Goal: Task Accomplishment & Management: Manage account settings

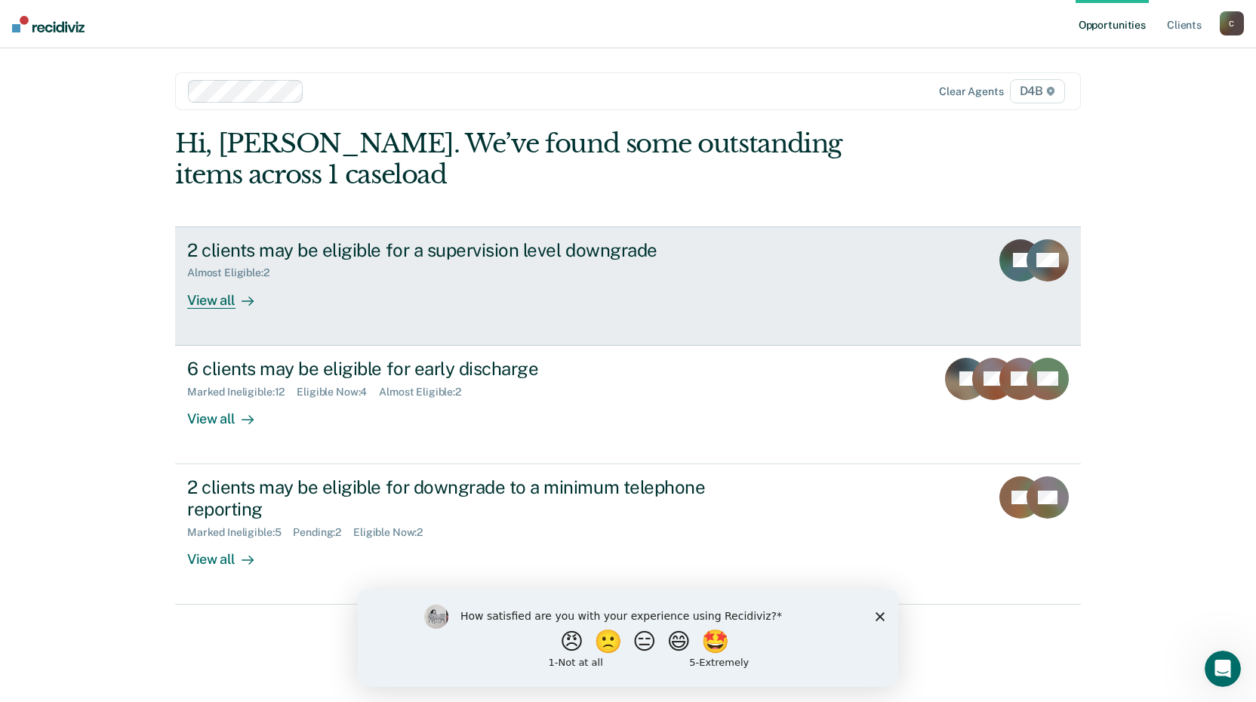
click at [402, 251] on div "2 clients may be eligible for a supervision level downgrade" at bounding box center [452, 250] width 530 height 22
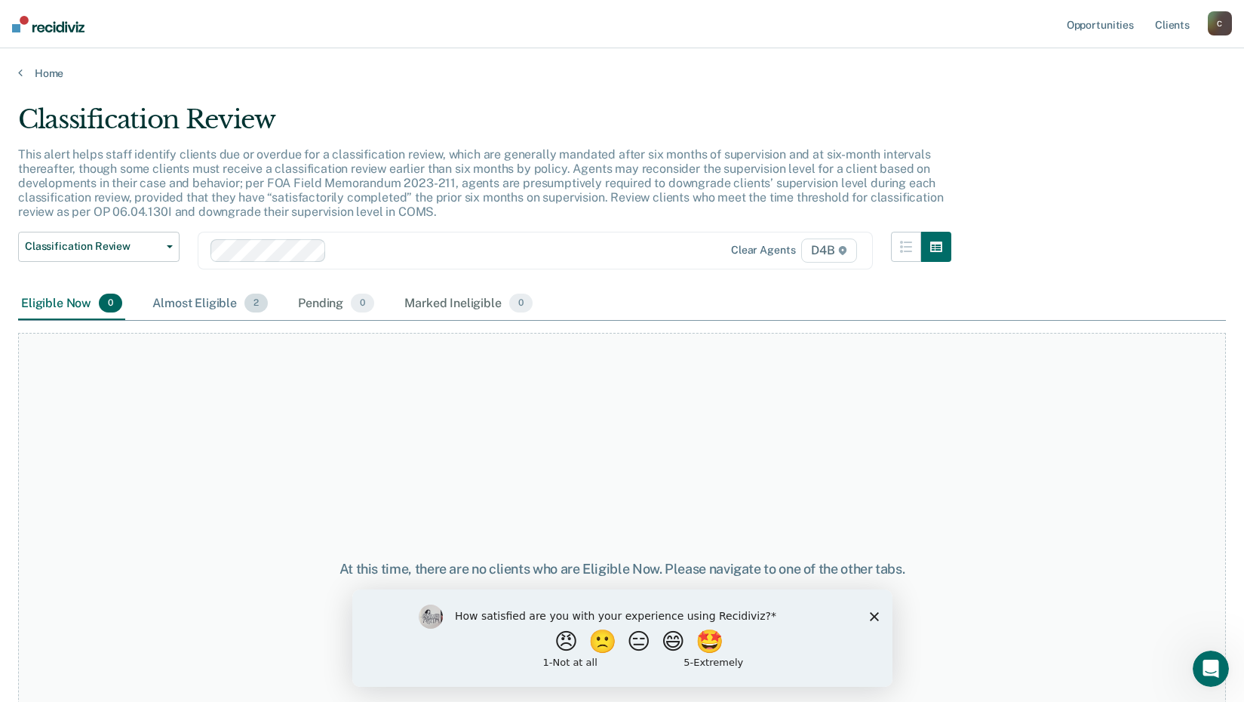
click at [206, 298] on div "Almost Eligible 2" at bounding box center [209, 304] width 121 height 33
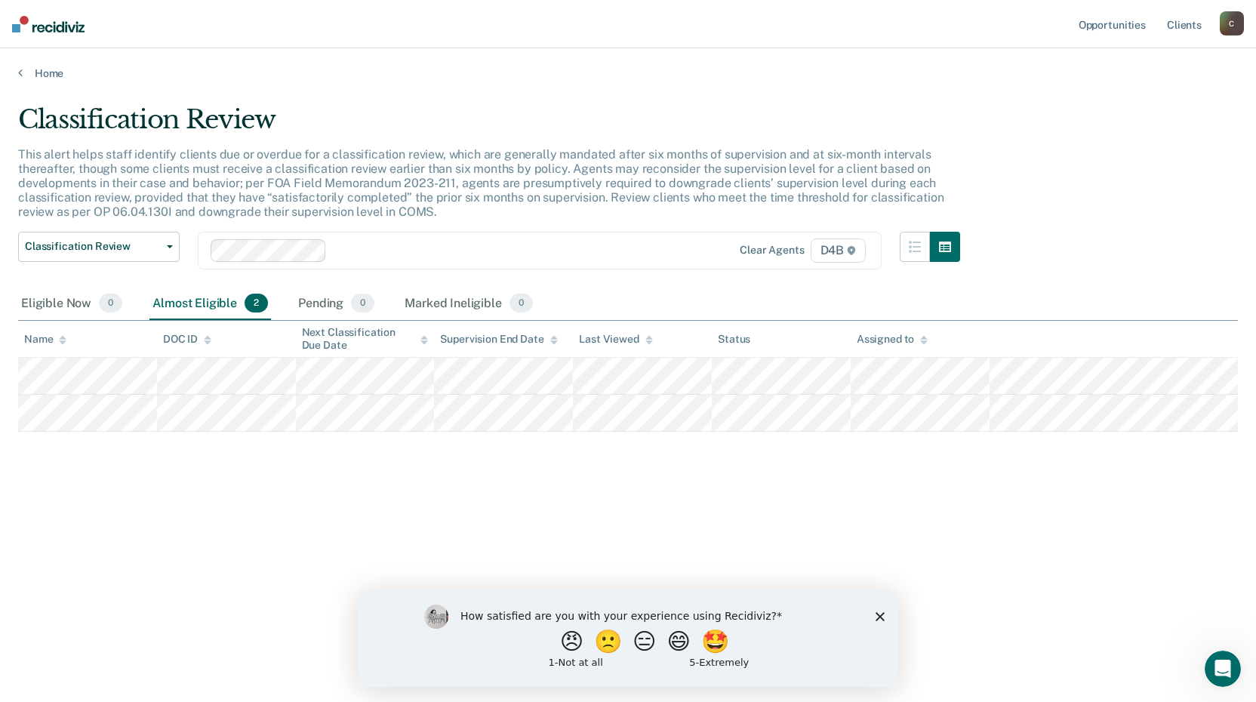
click at [13, 70] on div "Home" at bounding box center [628, 64] width 1256 height 32
click at [18, 69] on icon at bounding box center [20, 72] width 5 height 12
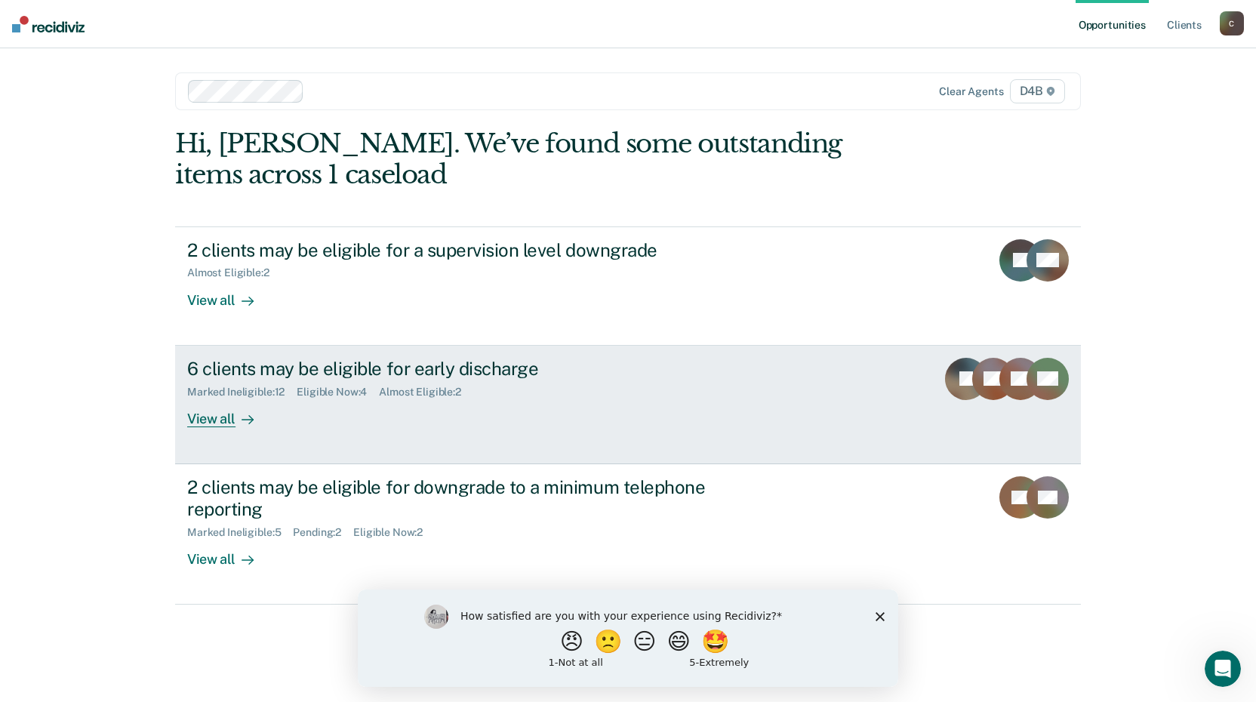
click at [299, 370] on div "6 clients may be eligible for early discharge" at bounding box center [452, 369] width 530 height 22
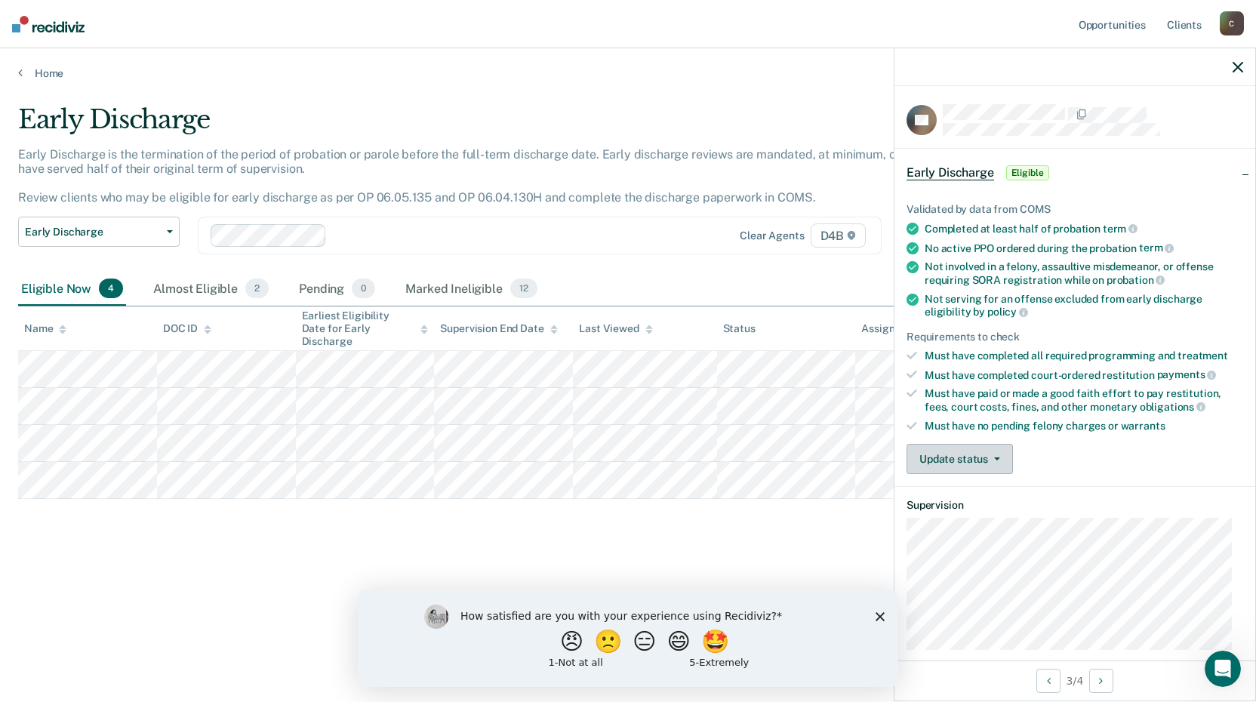
click at [998, 461] on button "Update status" at bounding box center [959, 459] width 106 height 30
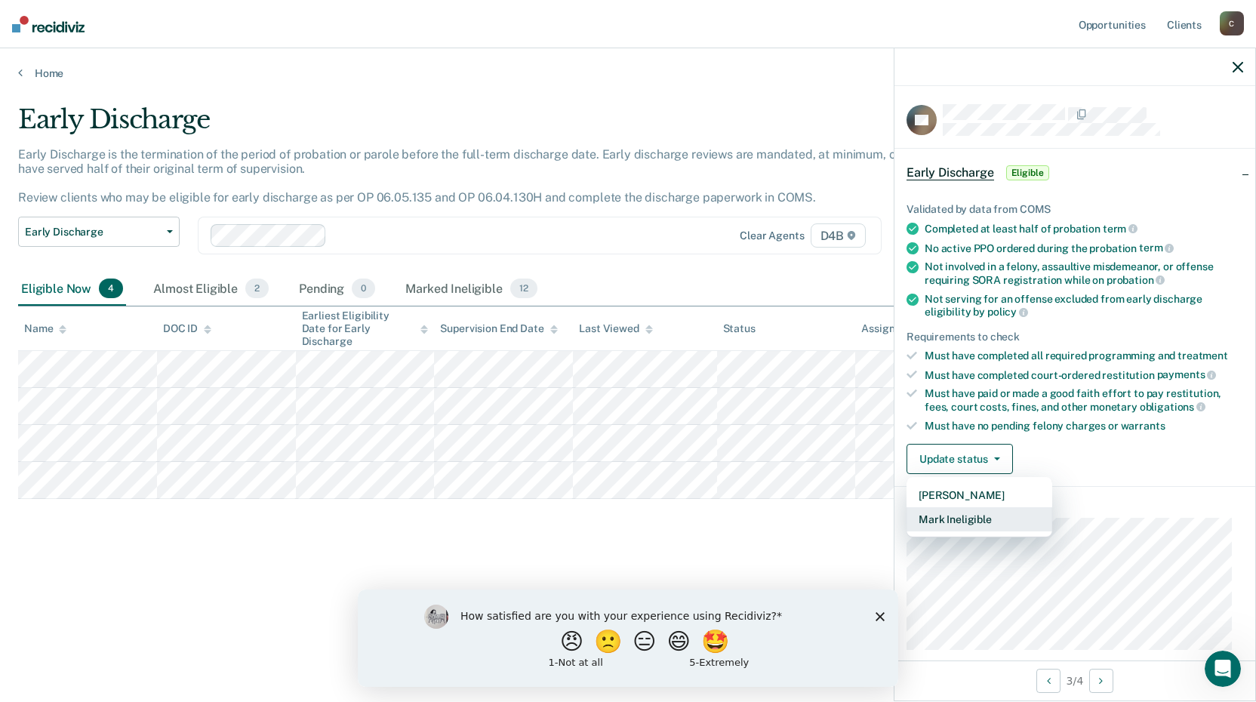
click at [980, 519] on button "Mark Ineligible" at bounding box center [979, 519] width 146 height 24
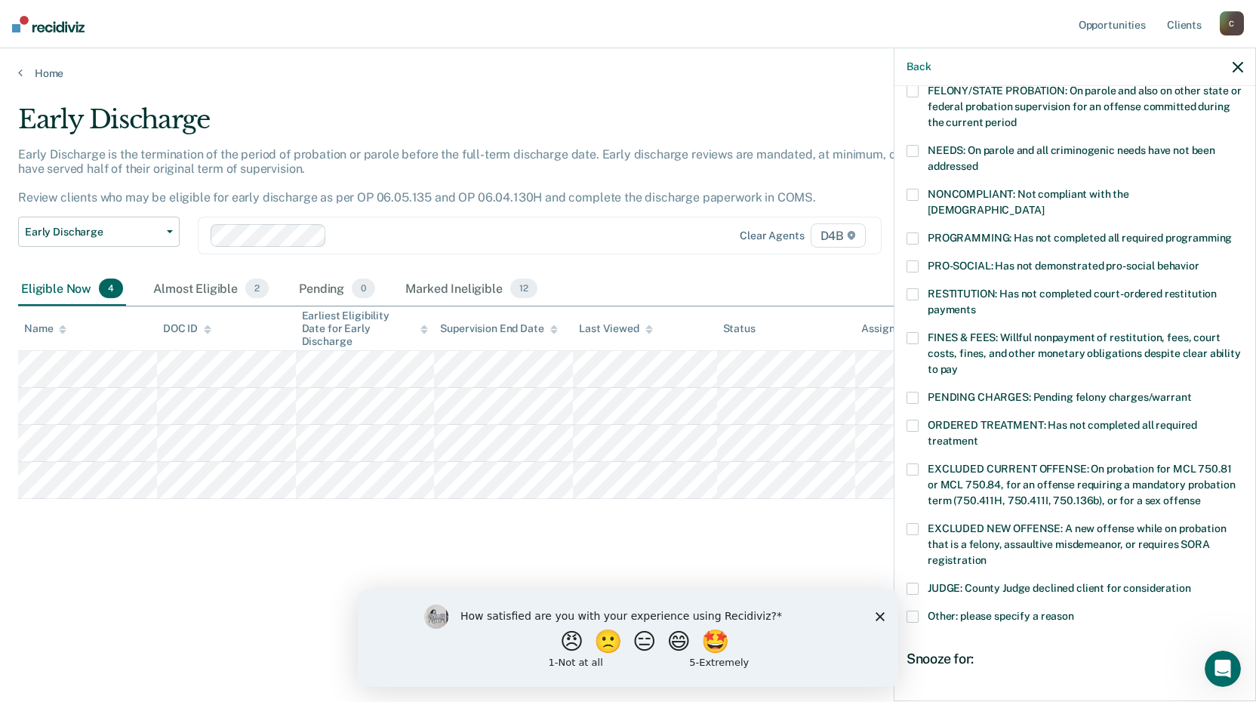
scroll to position [226, 0]
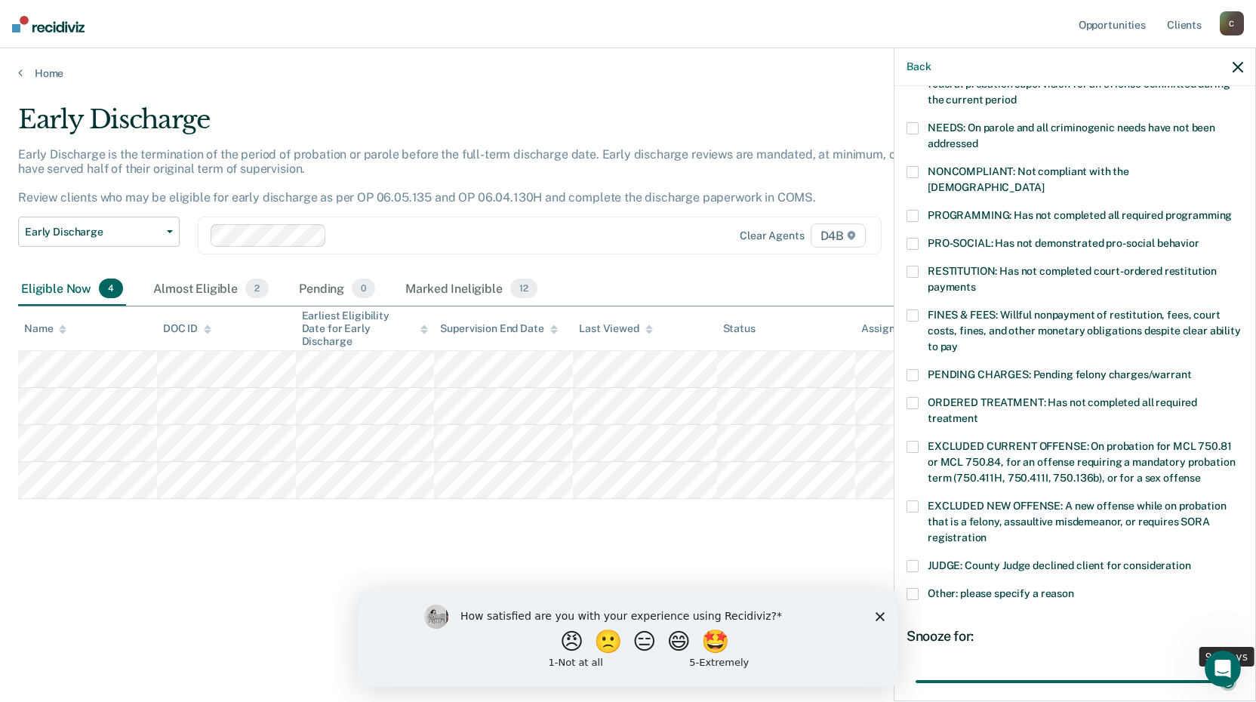
drag, startPoint x: 1021, startPoint y: 669, endPoint x: 1250, endPoint y: 641, distance: 231.2
type input "90"
click at [1234, 668] on input "range" at bounding box center [1074, 681] width 318 height 26
click at [909, 175] on span at bounding box center [912, 172] width 12 height 12
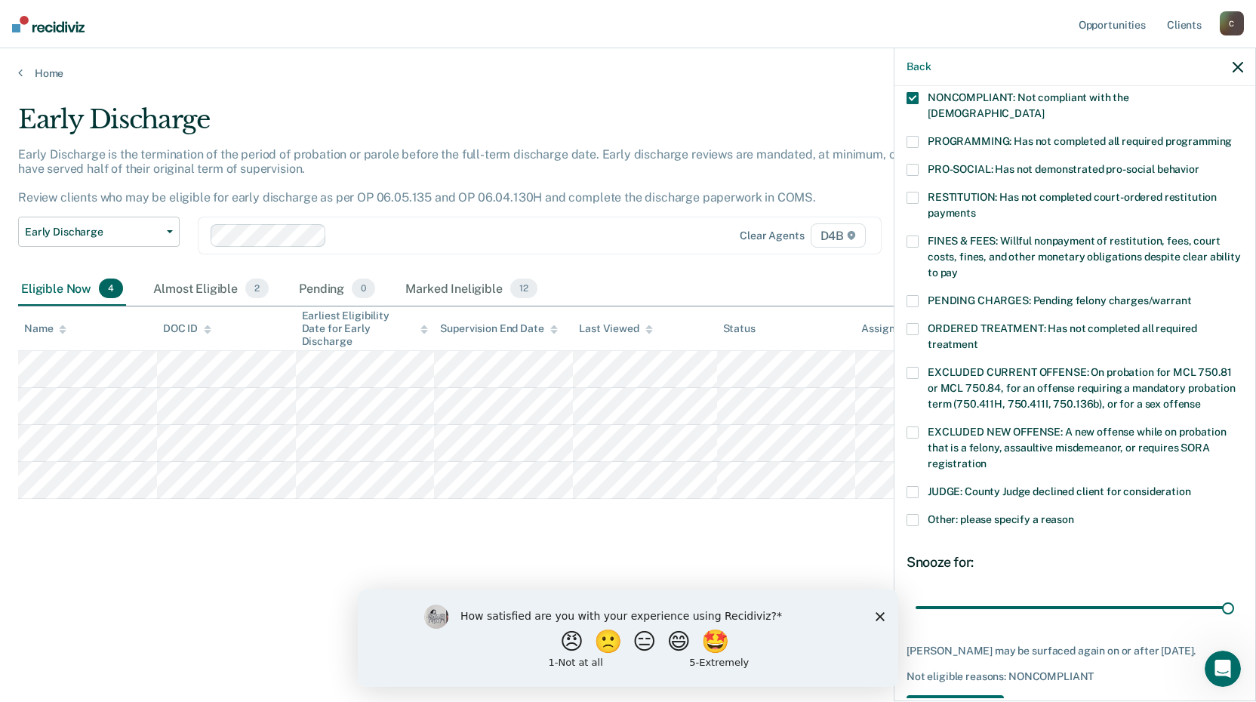
scroll to position [350, 0]
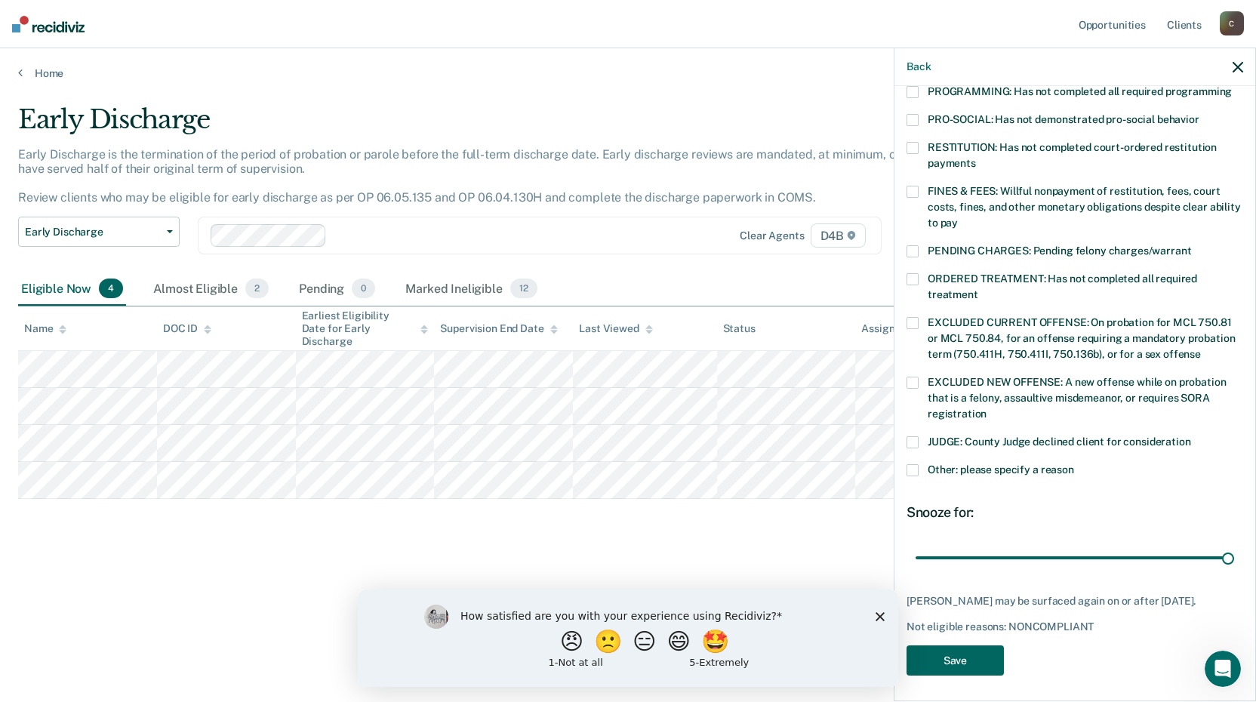
click at [959, 647] on button "Save" at bounding box center [954, 660] width 97 height 31
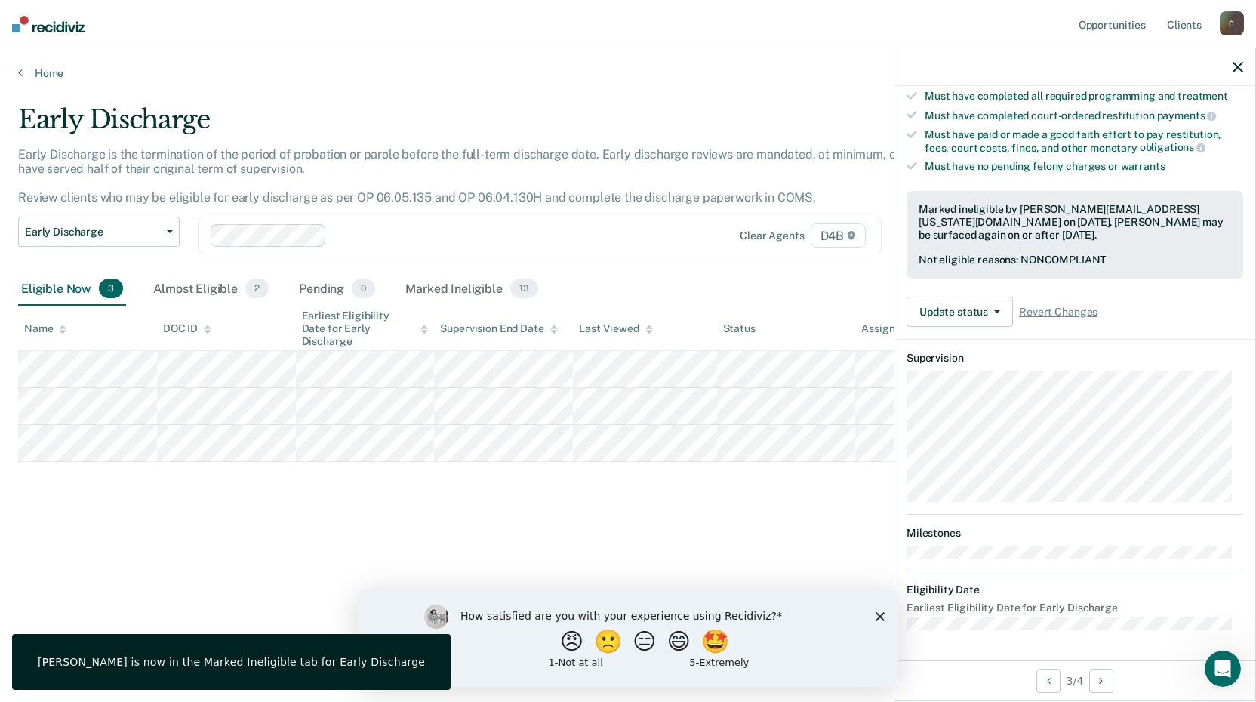
scroll to position [257, 0]
click at [124, 526] on div "Early Discharge Early Discharge is the termination of the period of probation o…" at bounding box center [628, 346] width 1220 height 484
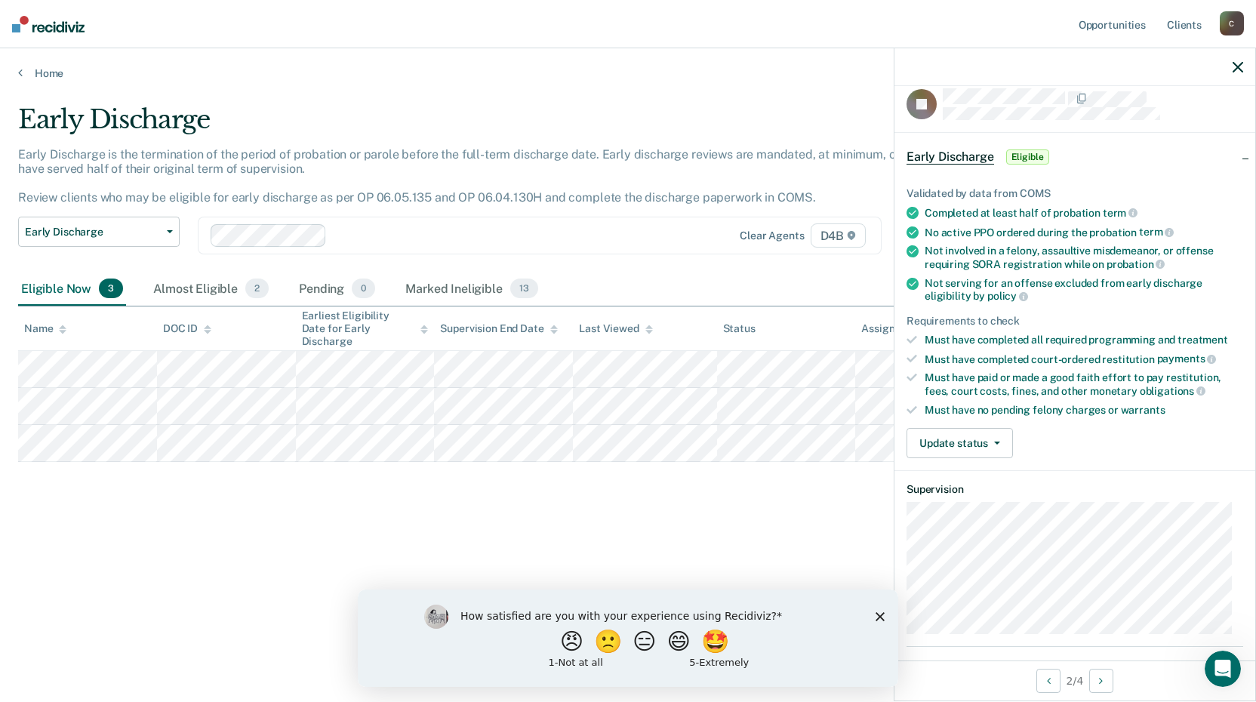
scroll to position [0, 0]
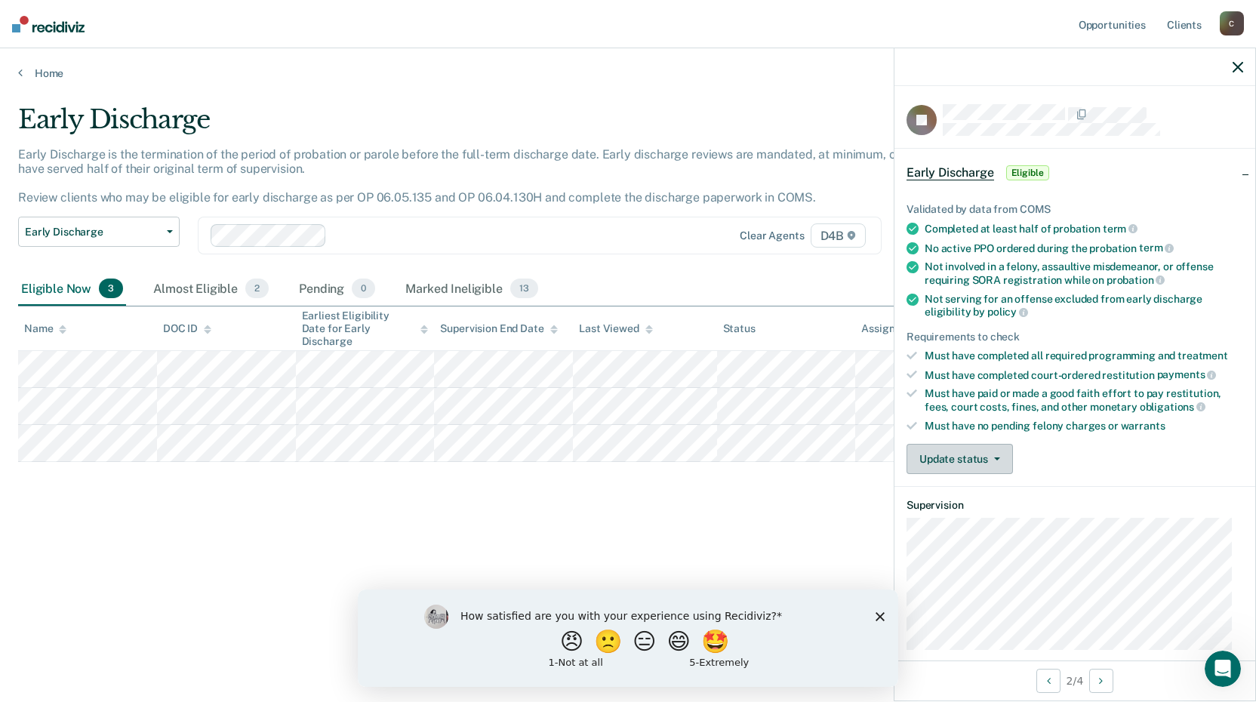
click at [1006, 461] on button "Update status" at bounding box center [959, 459] width 106 height 30
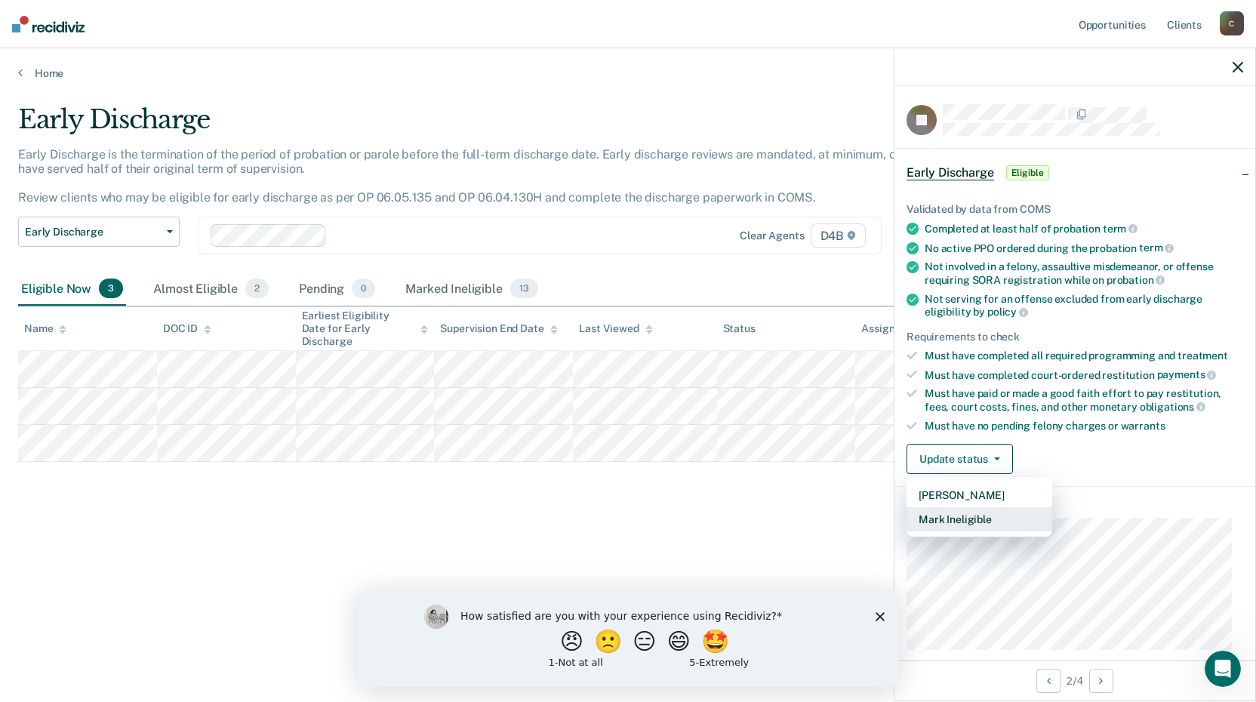
click at [989, 523] on button "Mark Ineligible" at bounding box center [979, 519] width 146 height 24
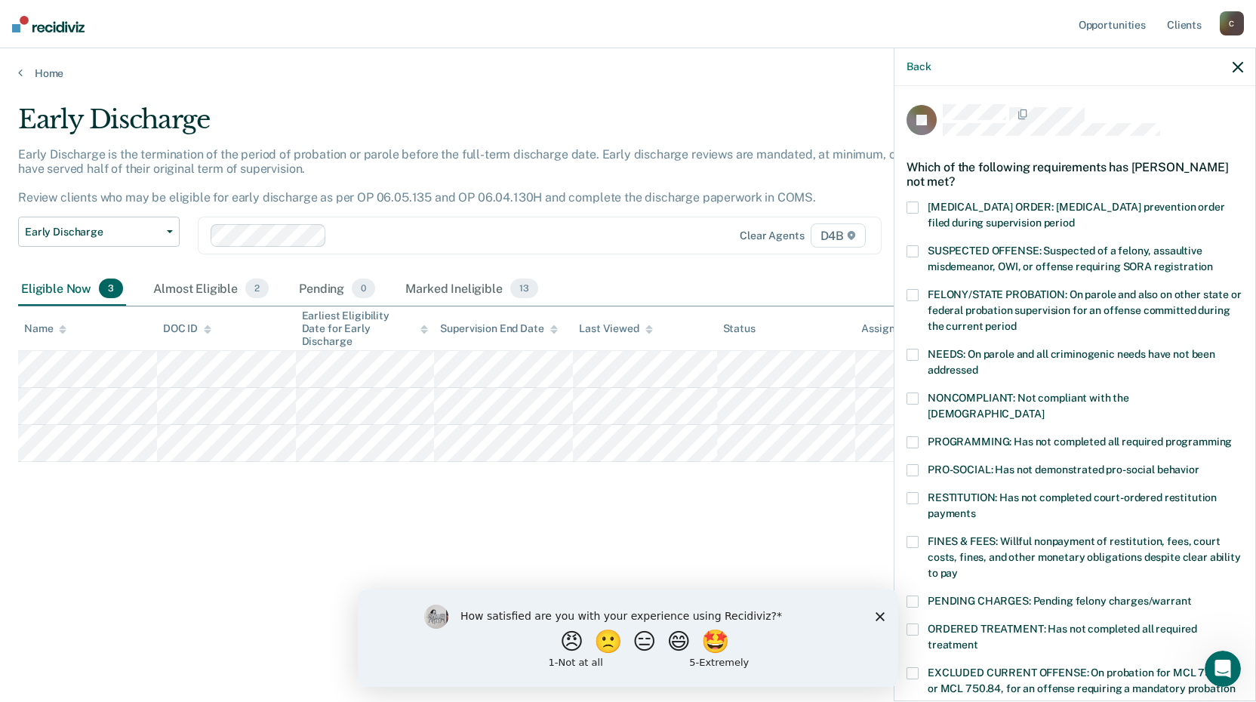
click at [907, 401] on span at bounding box center [912, 398] width 12 height 12
click at [909, 436] on span at bounding box center [912, 442] width 12 height 12
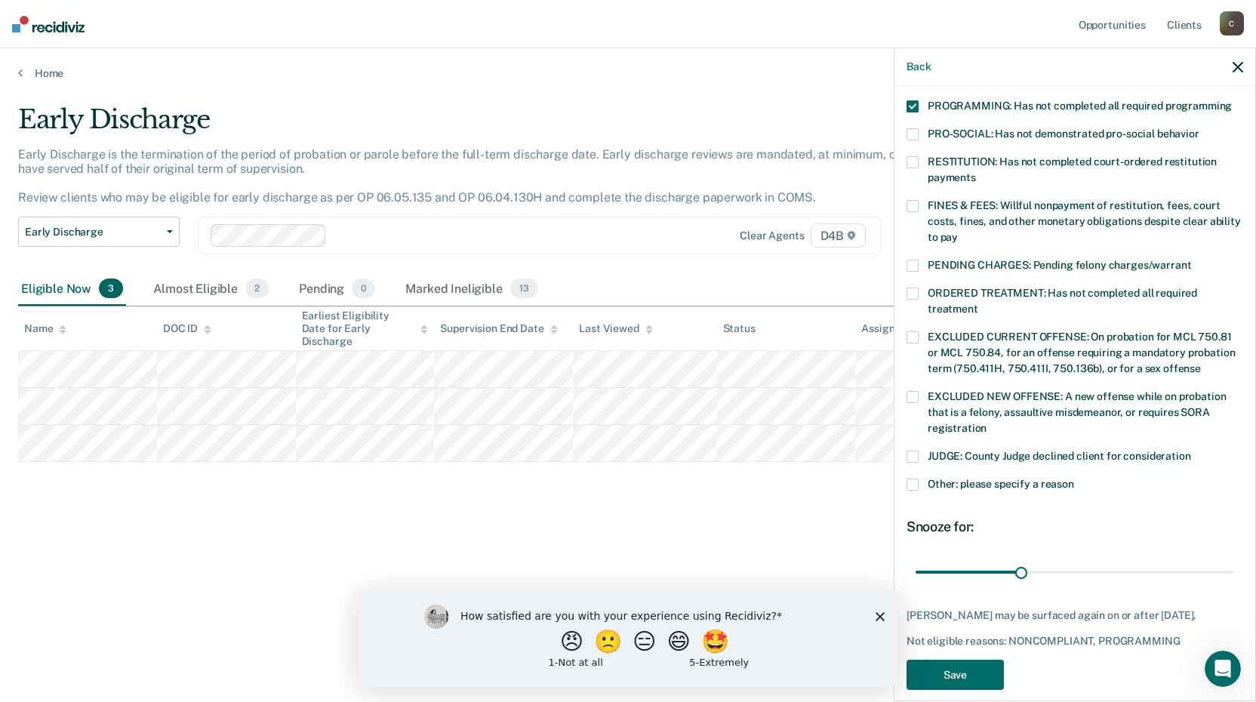
scroll to position [337, 0]
drag, startPoint x: 1019, startPoint y: 558, endPoint x: 1261, endPoint y: 550, distance: 242.4
type input "90"
click at [1234, 557] on input "range" at bounding box center [1074, 570] width 318 height 26
click at [965, 658] on button "Save" at bounding box center [954, 673] width 97 height 31
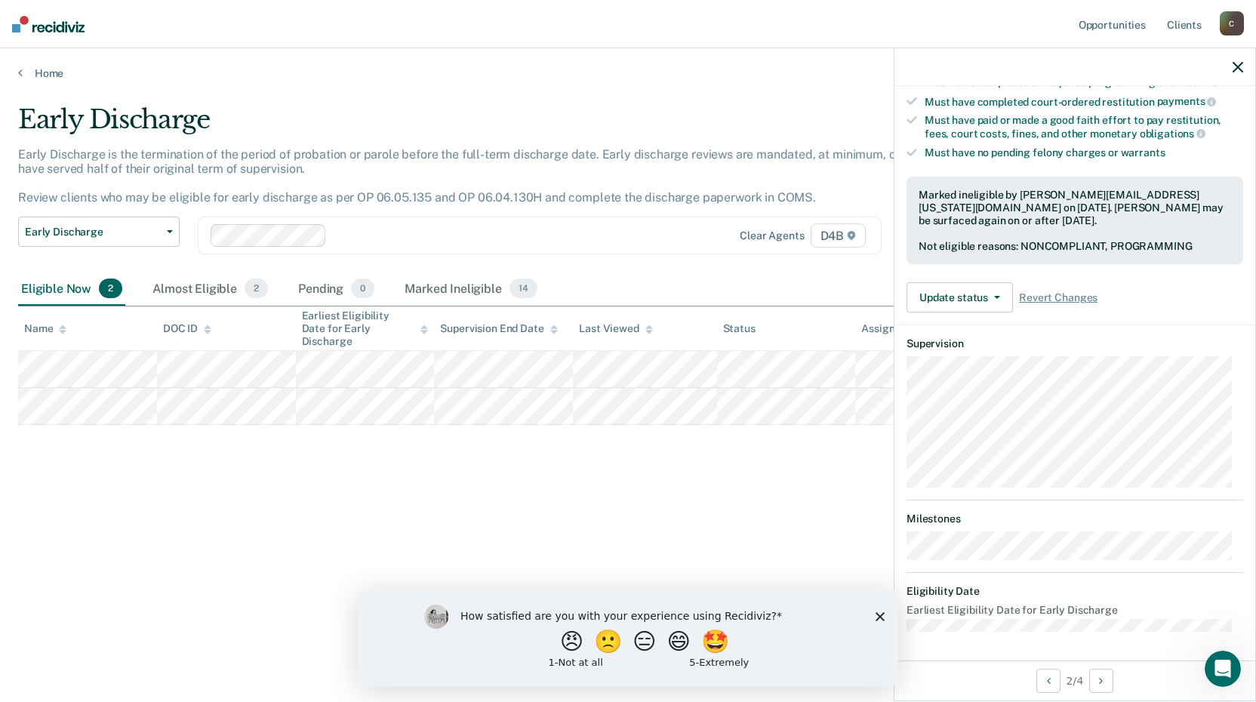
scroll to position [161, 0]
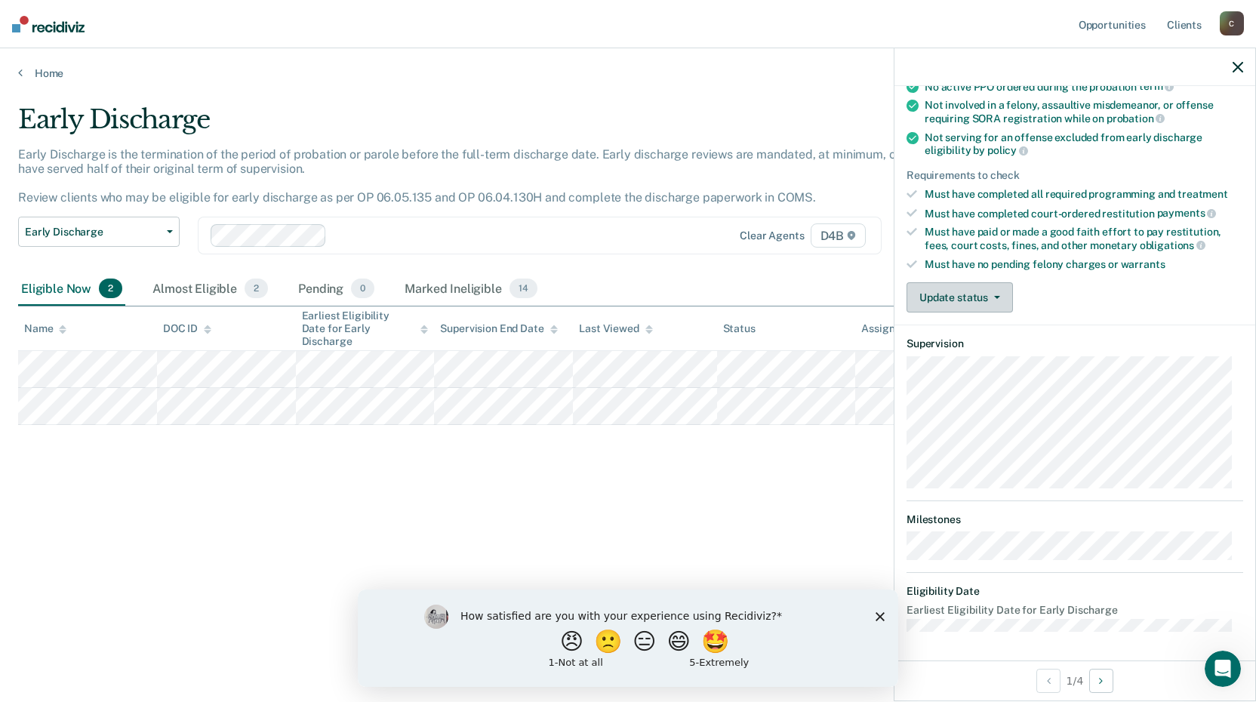
click at [994, 305] on button "Update status" at bounding box center [959, 297] width 106 height 30
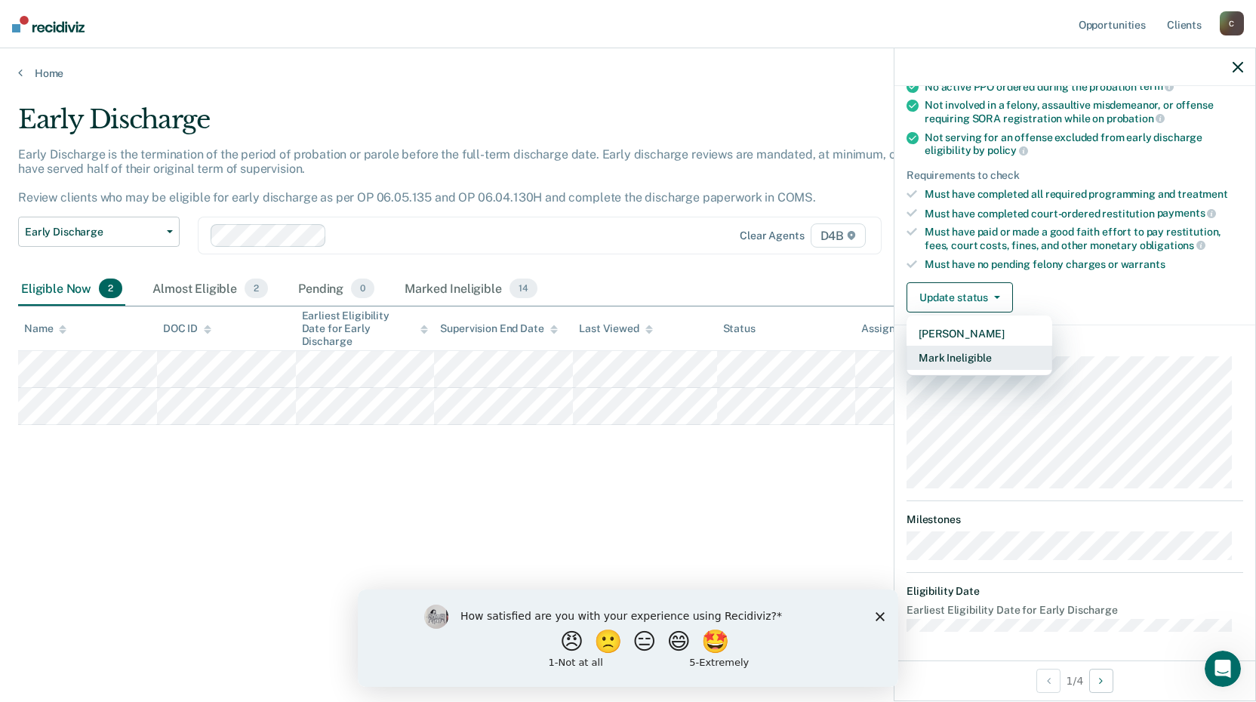
click at [979, 355] on button "Mark Ineligible" at bounding box center [979, 358] width 146 height 24
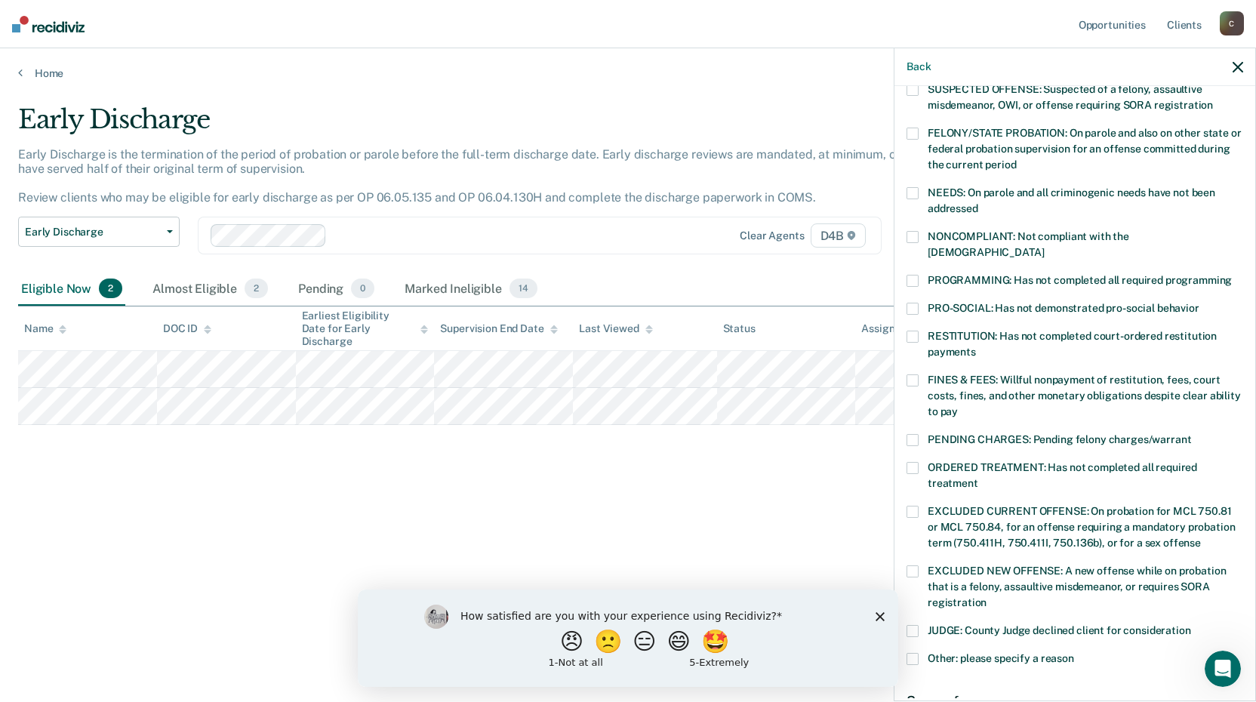
click at [919, 231] on label "NONCOMPLIANT: Not compliant with the [DEMOGRAPHIC_DATA]" at bounding box center [1074, 247] width 337 height 32
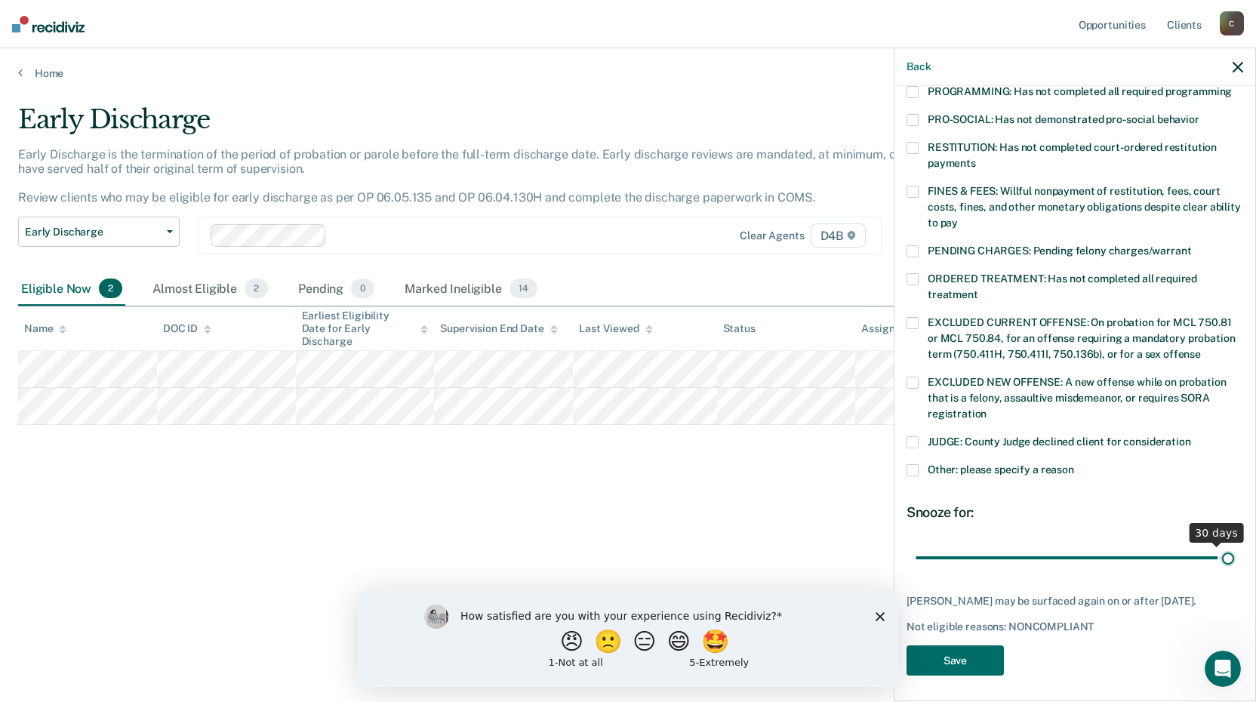
scroll to position [337, 0]
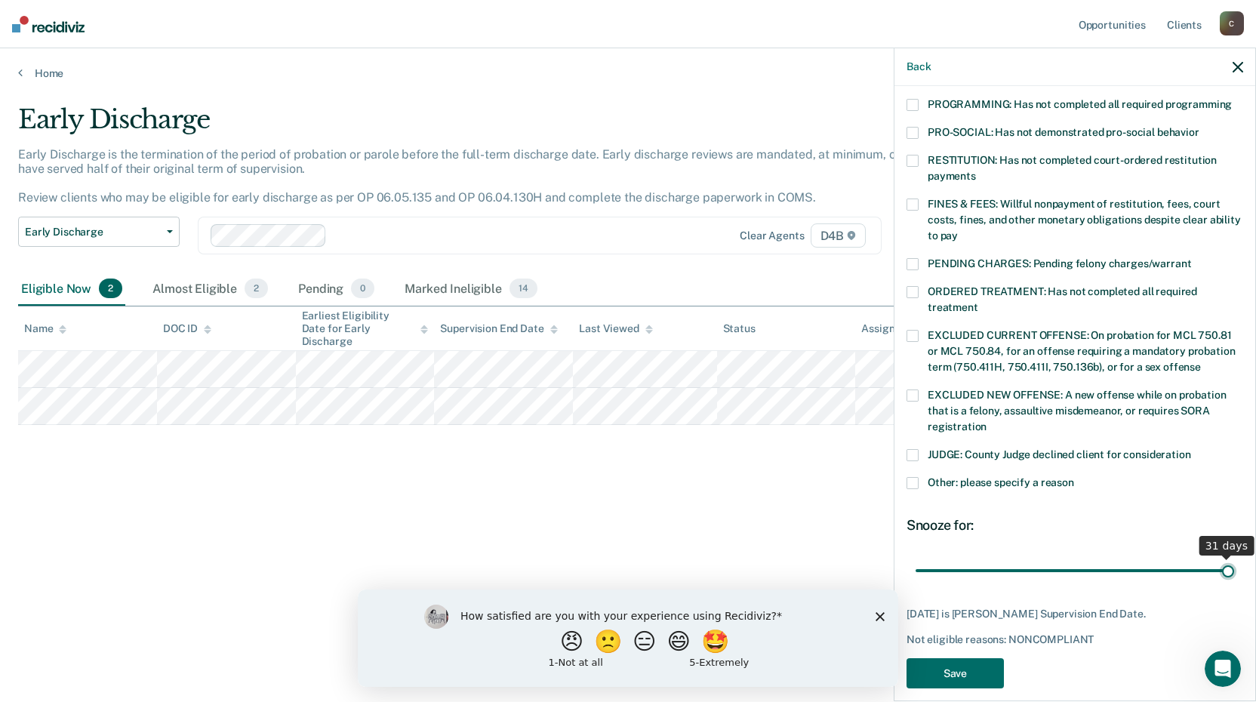
drag, startPoint x: 1203, startPoint y: 539, endPoint x: 1240, endPoint y: 534, distance: 37.4
type input "31"
click at [1234, 557] on input "range" at bounding box center [1074, 570] width 318 height 26
click at [979, 658] on button "Save" at bounding box center [954, 673] width 97 height 31
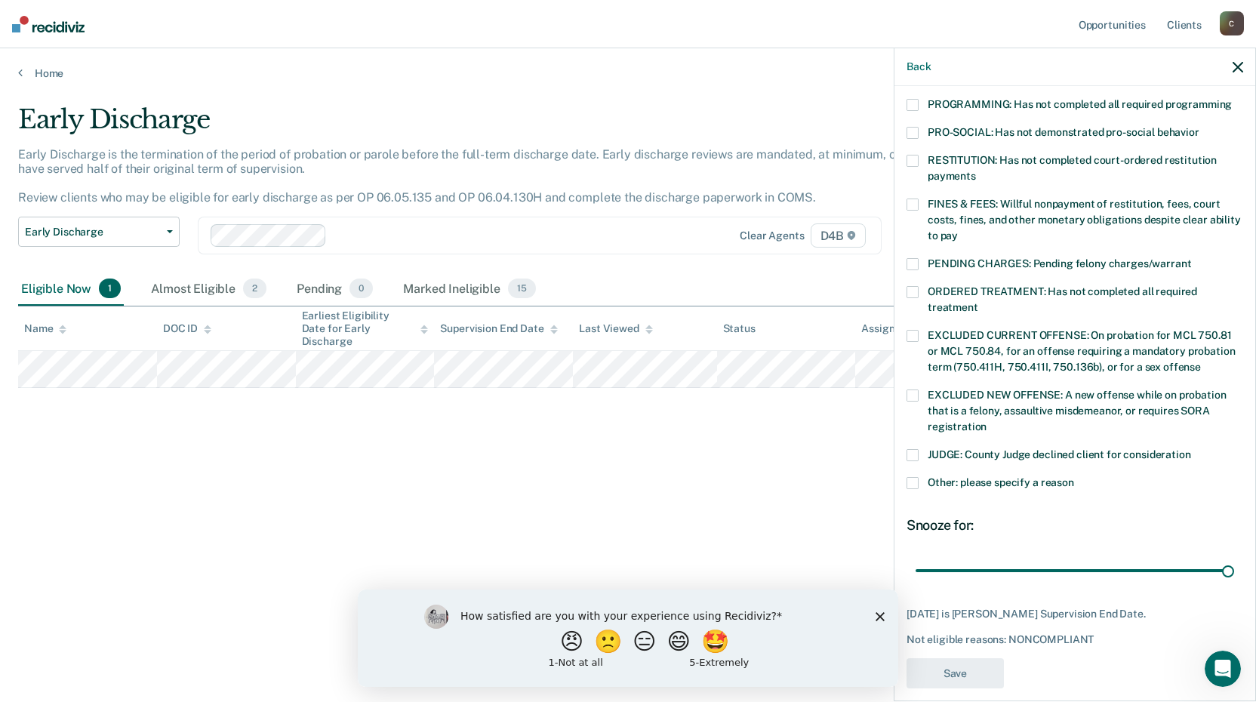
scroll to position [273, 0]
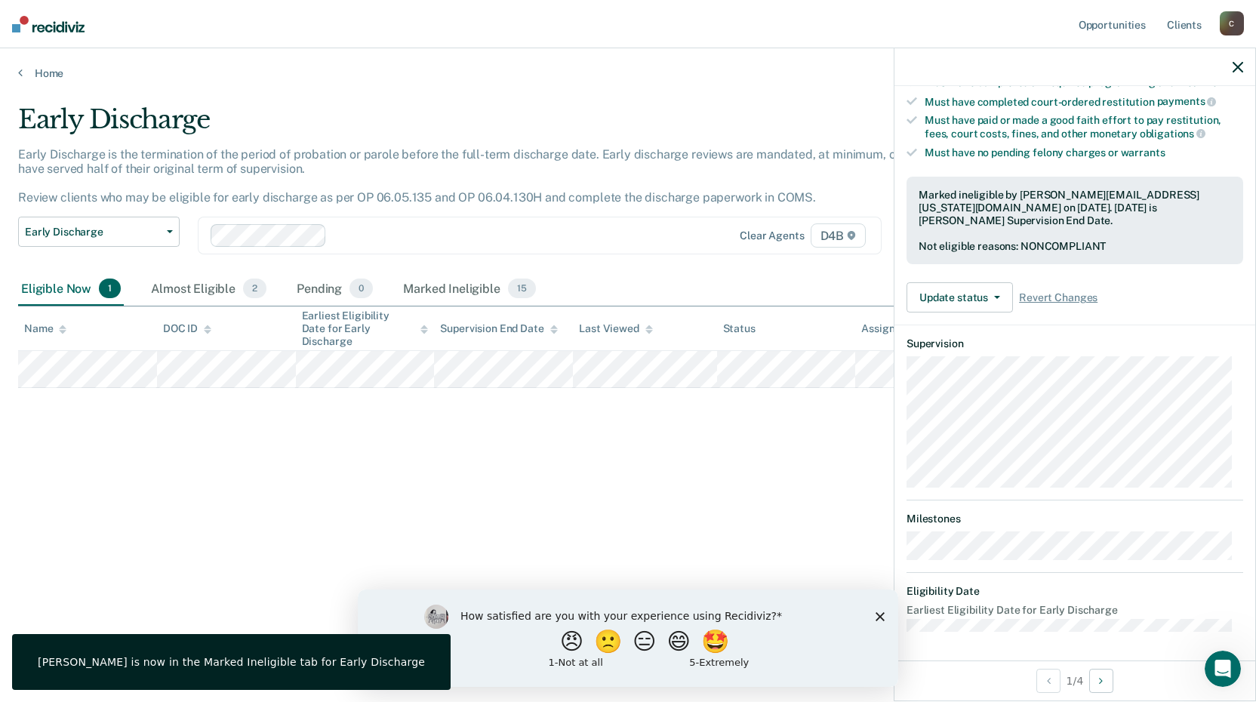
click at [266, 437] on div "Early Discharge Early Discharge is the termination of the period of probation o…" at bounding box center [628, 346] width 1220 height 484
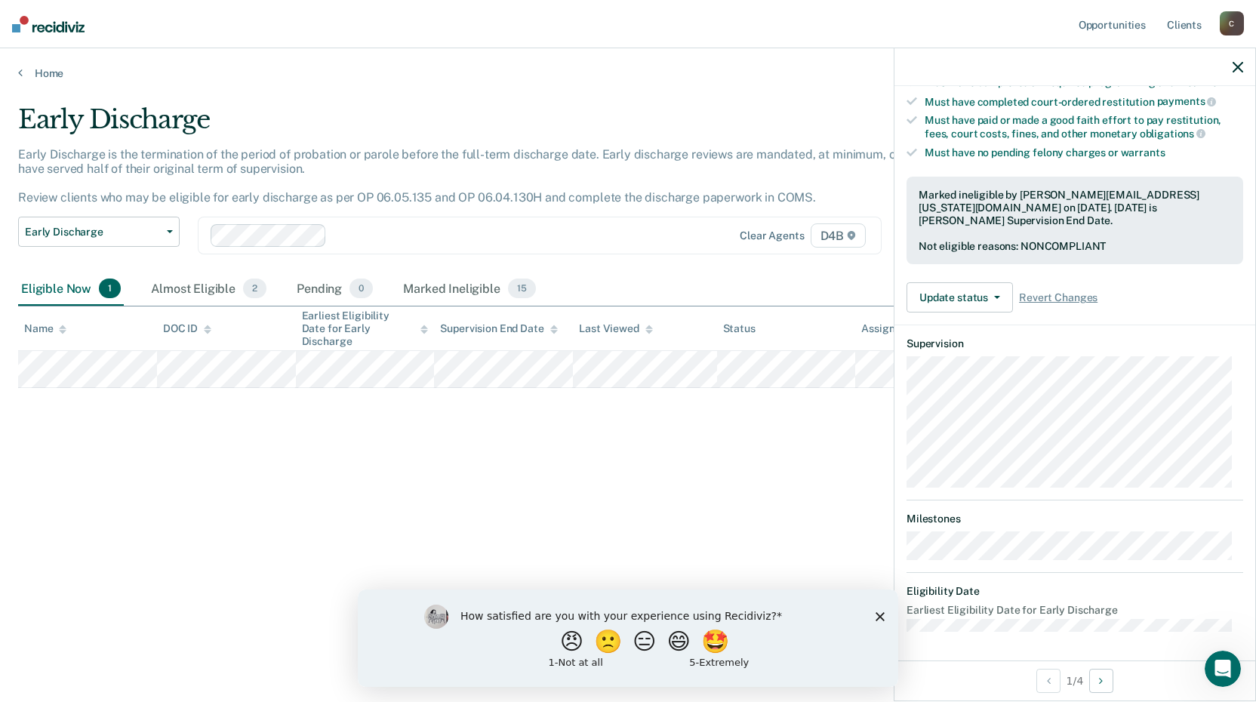
scroll to position [146, 0]
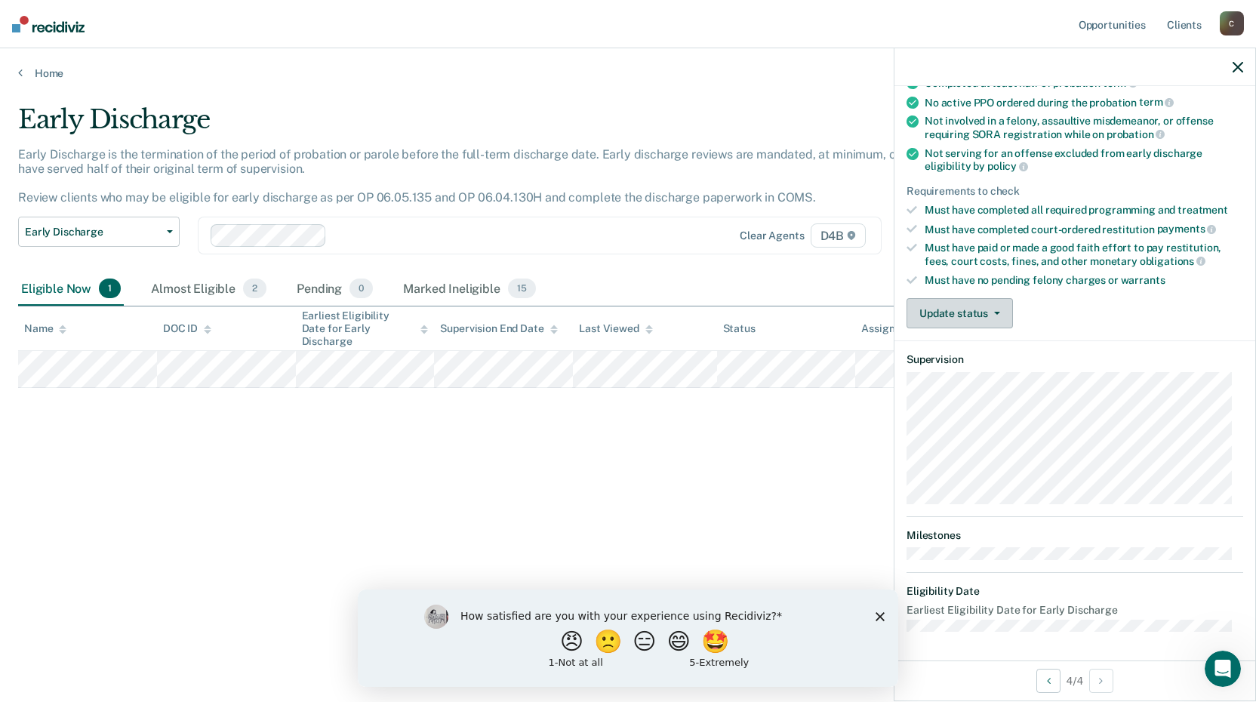
click at [1003, 304] on button "Update status" at bounding box center [959, 313] width 106 height 30
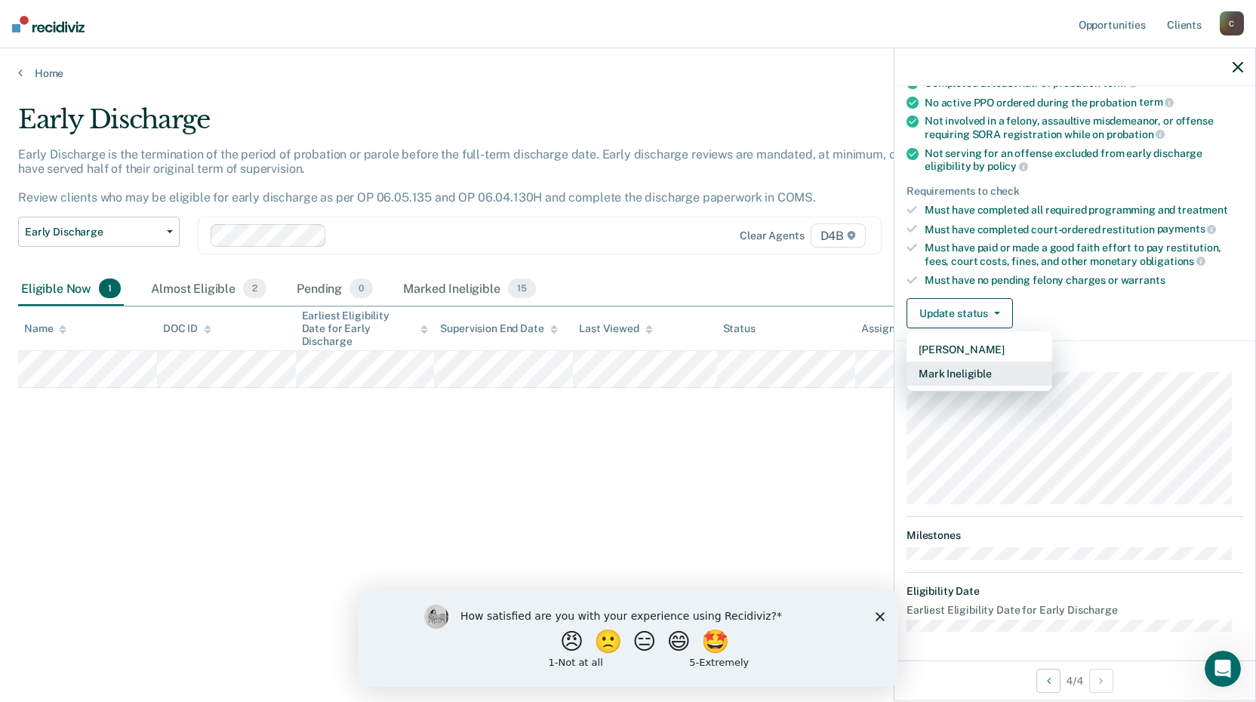
click at [983, 372] on button "Mark Ineligible" at bounding box center [979, 373] width 146 height 24
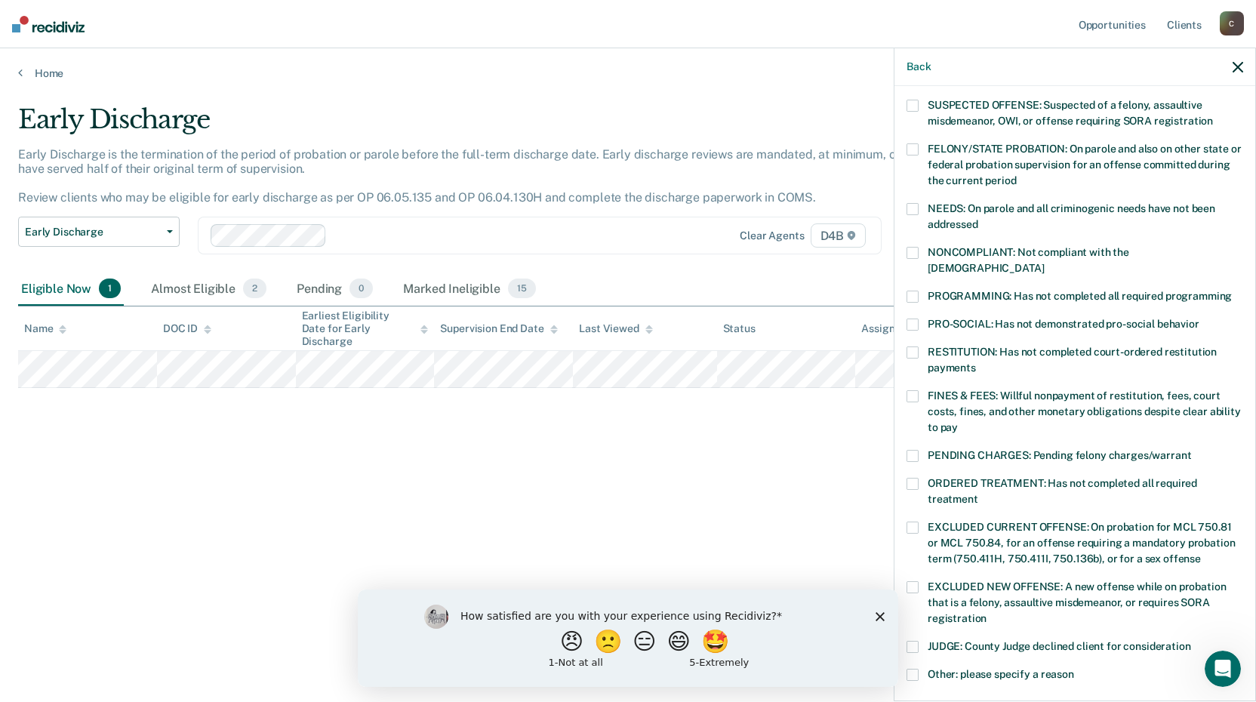
click at [918, 247] on label "NONCOMPLIANT: Not compliant with the [DEMOGRAPHIC_DATA]" at bounding box center [1074, 263] width 337 height 32
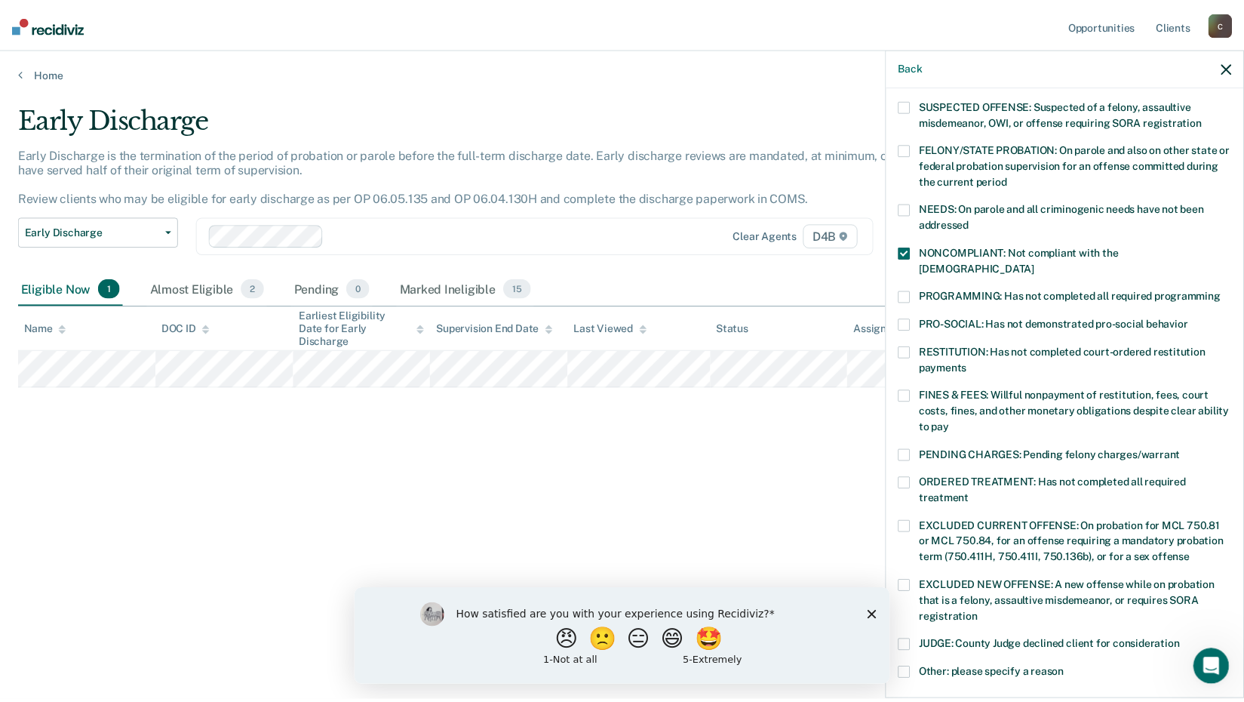
scroll to position [350, 0]
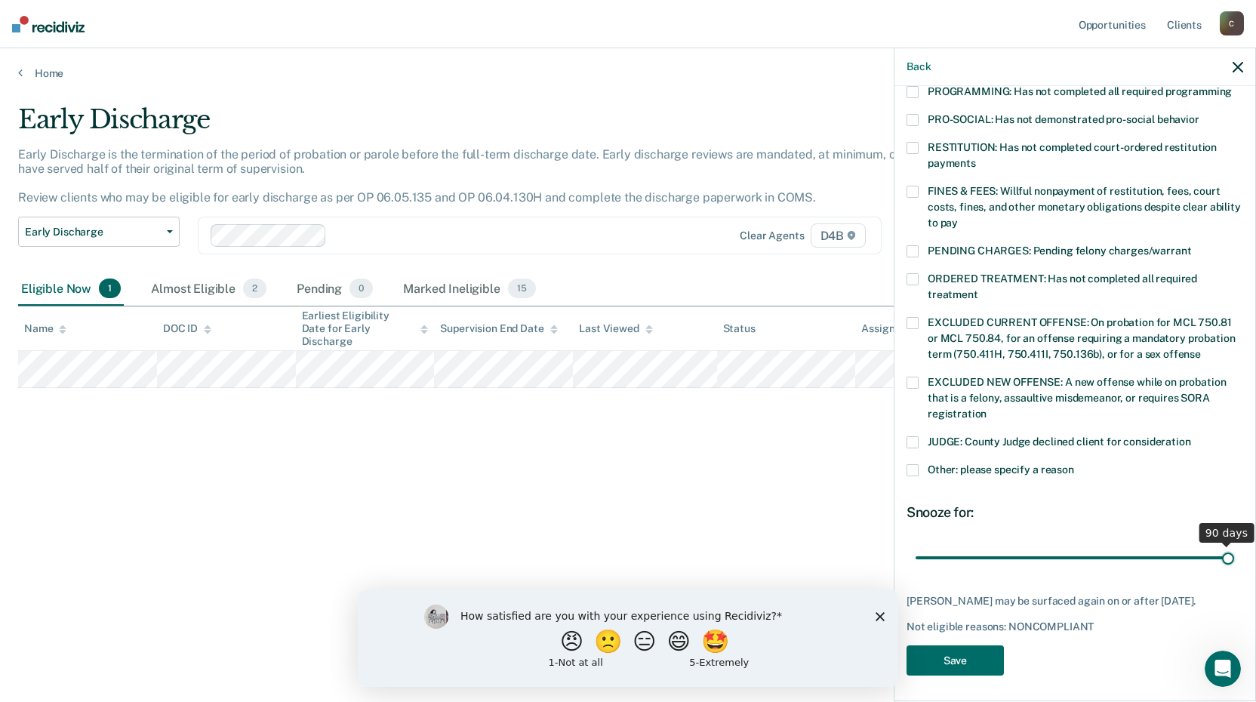
drag, startPoint x: 1017, startPoint y: 546, endPoint x: 1254, endPoint y: 531, distance: 237.5
type input "90"
click at [1234, 544] on input "range" at bounding box center [1074, 557] width 318 height 26
click at [967, 661] on button "Save" at bounding box center [954, 660] width 97 height 31
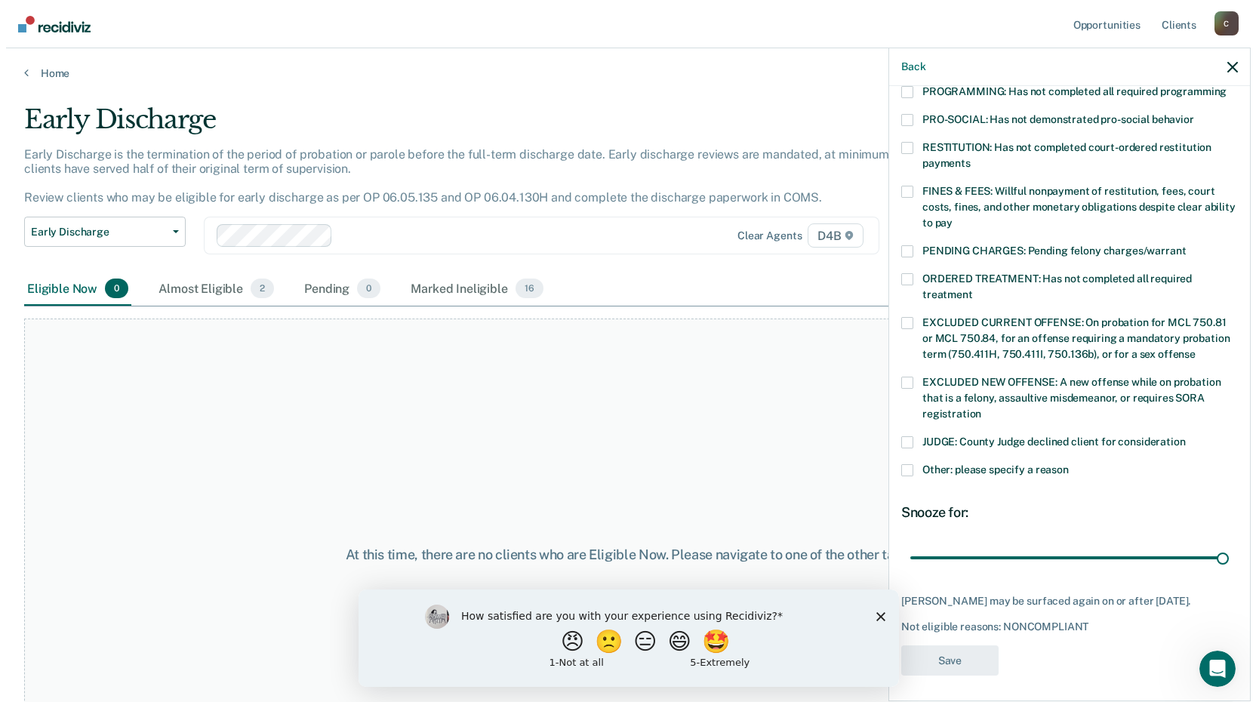
scroll to position [257, 0]
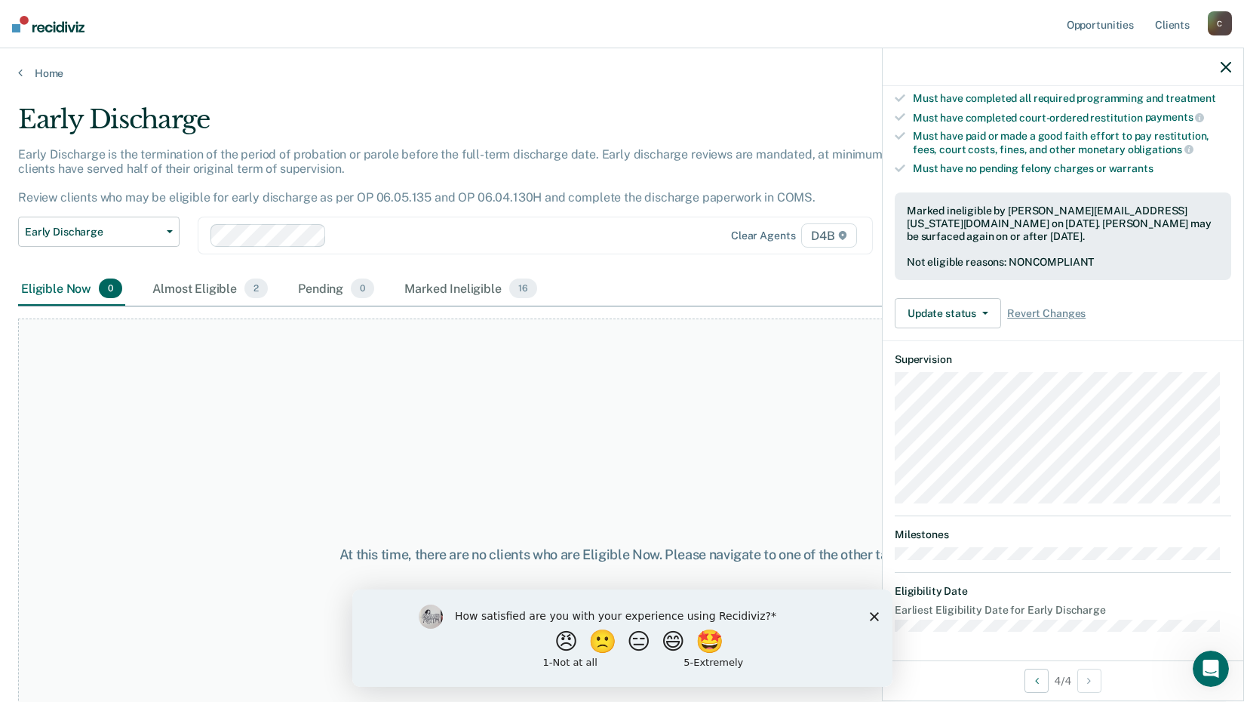
click at [463, 408] on div "At this time, there are no clients who are Eligible Now. Please navigate to one…" at bounding box center [622, 554] width 1208 height 472
click at [25, 73] on link "Home" at bounding box center [622, 73] width 1208 height 14
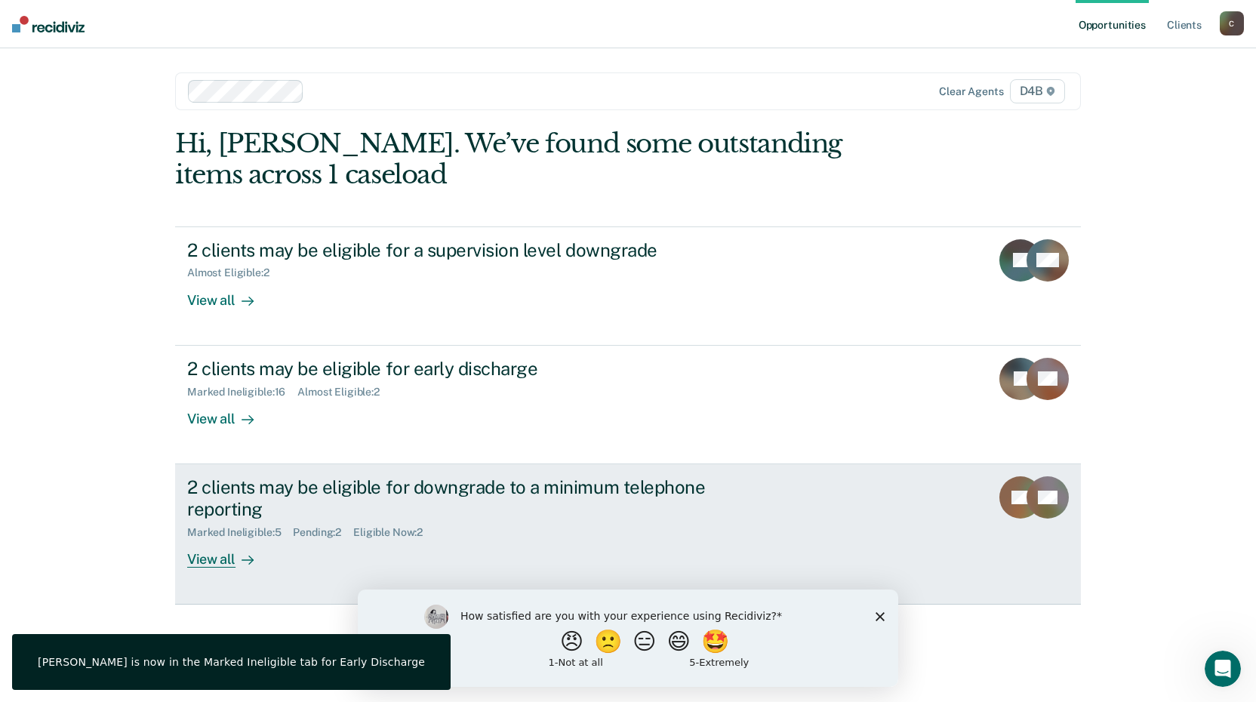
click at [362, 498] on div "2 clients may be eligible for downgrade to a minimum telephone reporting" at bounding box center [452, 498] width 530 height 44
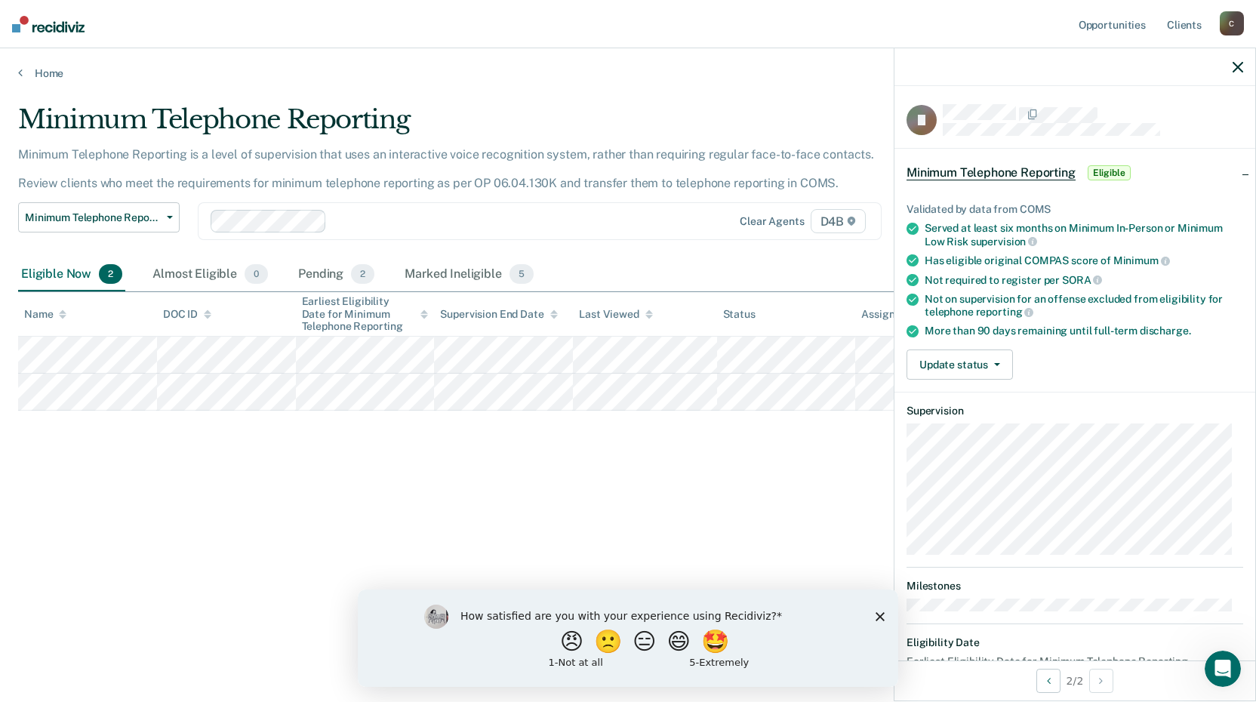
scroll to position [51, 0]
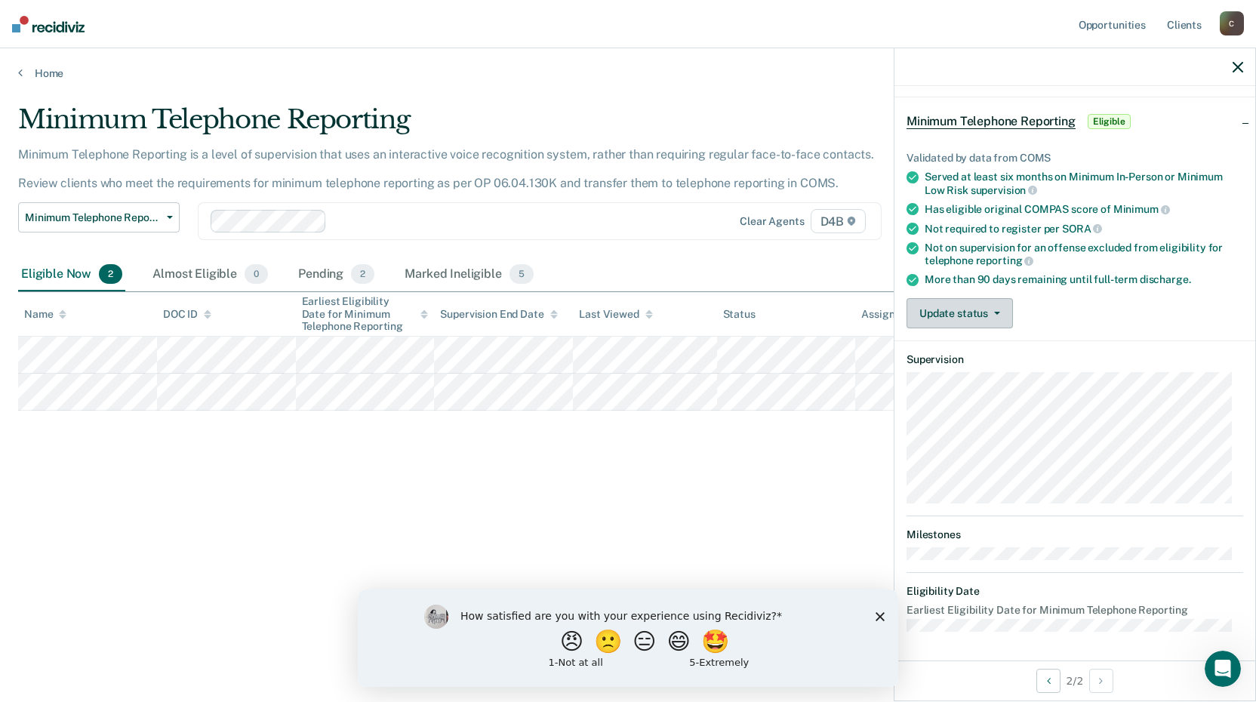
click at [976, 318] on button "Update status" at bounding box center [959, 313] width 106 height 30
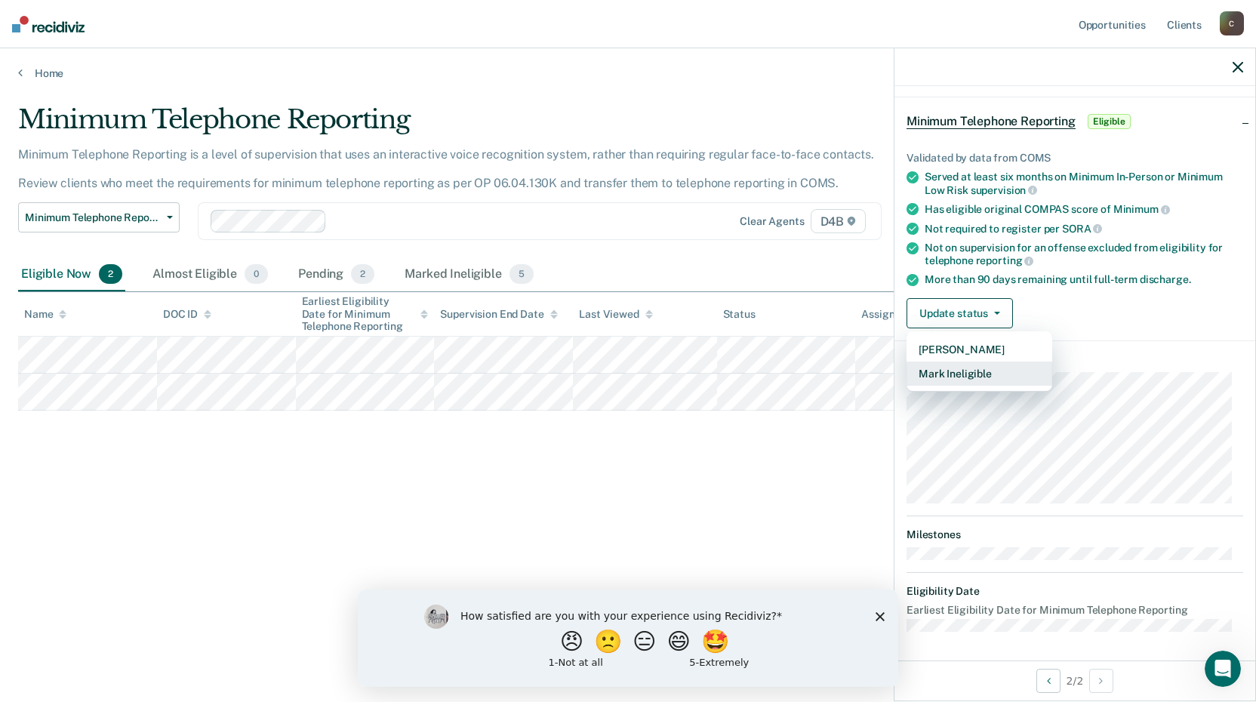
click at [983, 376] on button "Mark Ineligible" at bounding box center [979, 373] width 146 height 24
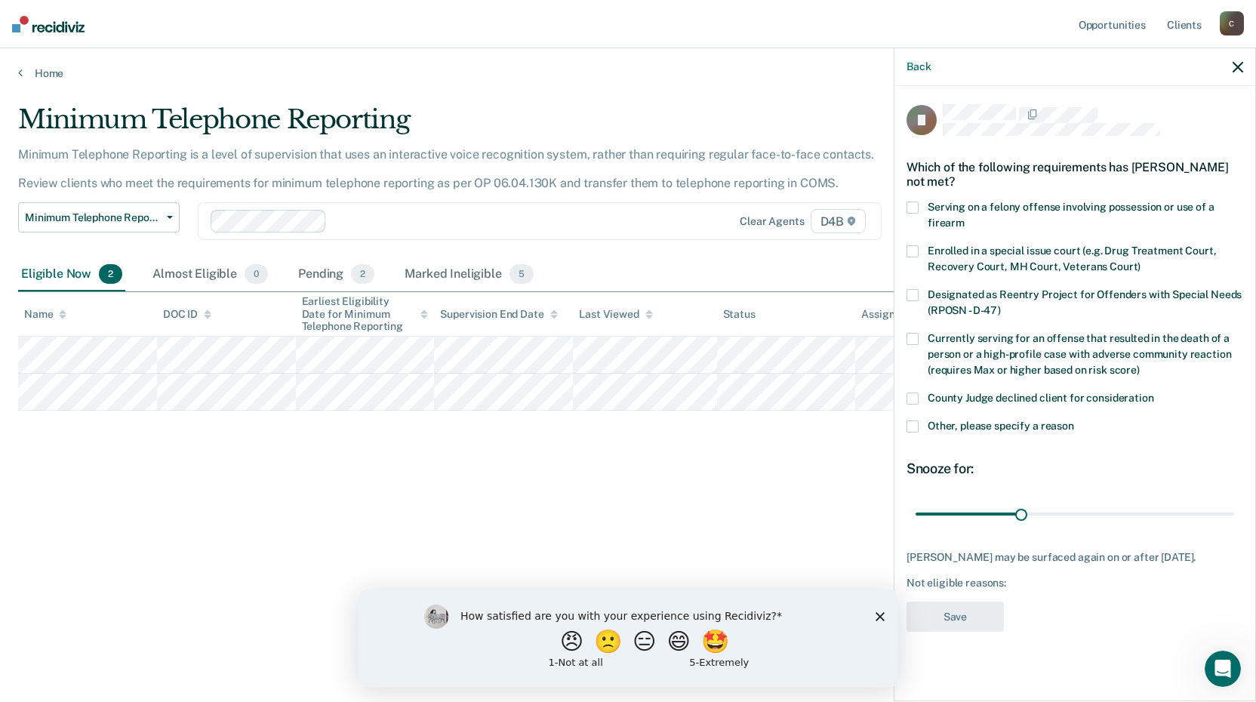
click at [919, 426] on label "Other, please specify a reason" at bounding box center [1074, 428] width 337 height 16
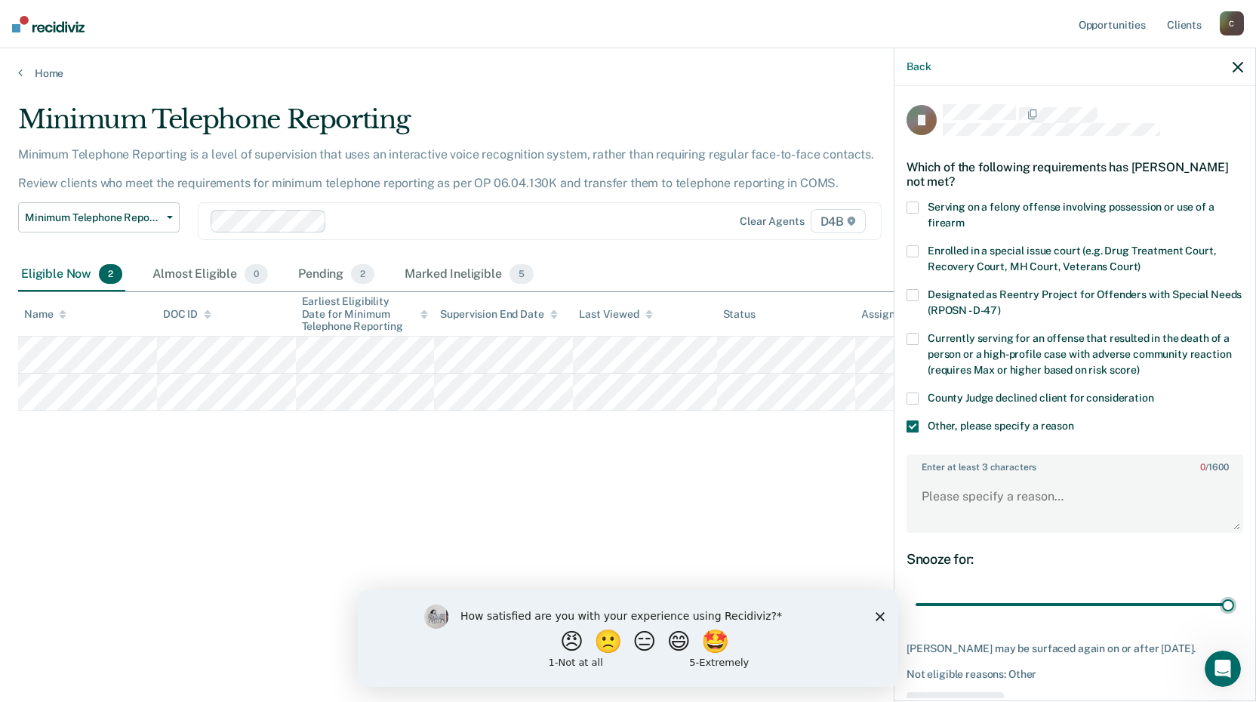
drag, startPoint x: 1017, startPoint y: 610, endPoint x: 1229, endPoint y: 592, distance: 212.8
type input "90"
click at [1234, 598] on input "range" at bounding box center [1074, 605] width 318 height 26
click at [1026, 476] on textarea "Enter at least 3 characters 0 / 1600" at bounding box center [1075, 503] width 334 height 56
click at [1032, 491] on textarea "Enter at least 3 characters 0 / 1600" at bounding box center [1075, 503] width 334 height 56
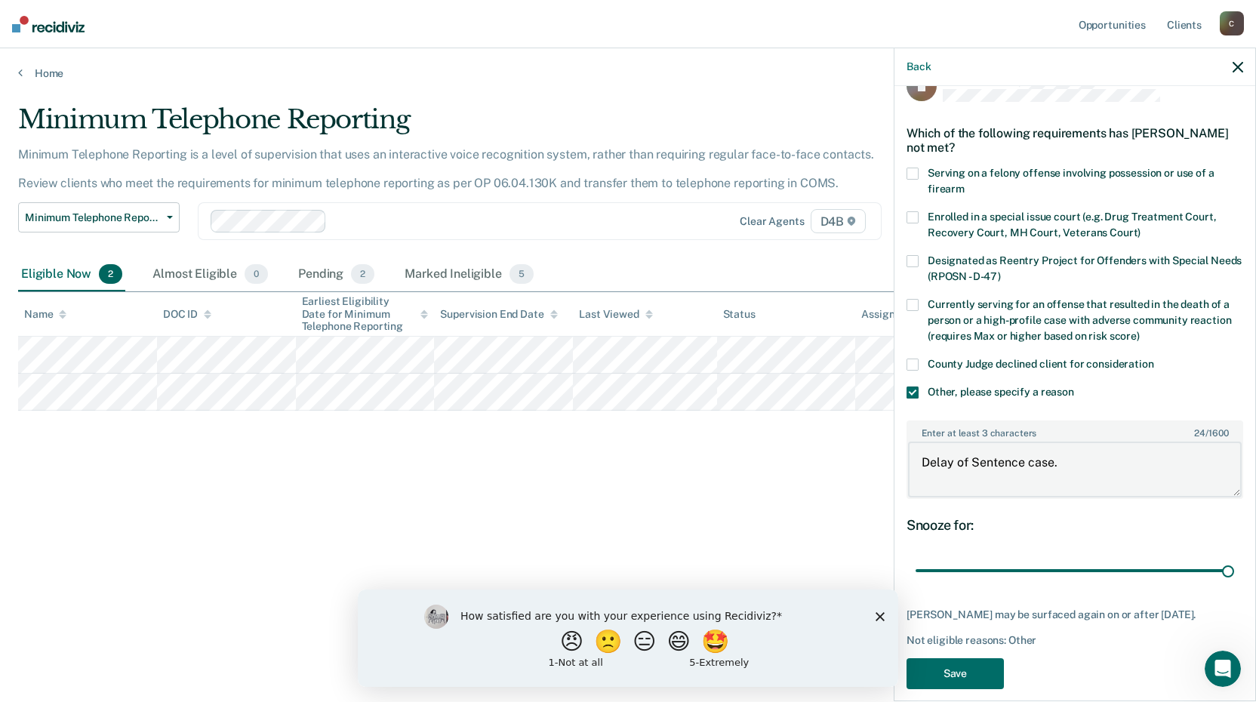
scroll to position [51, 0]
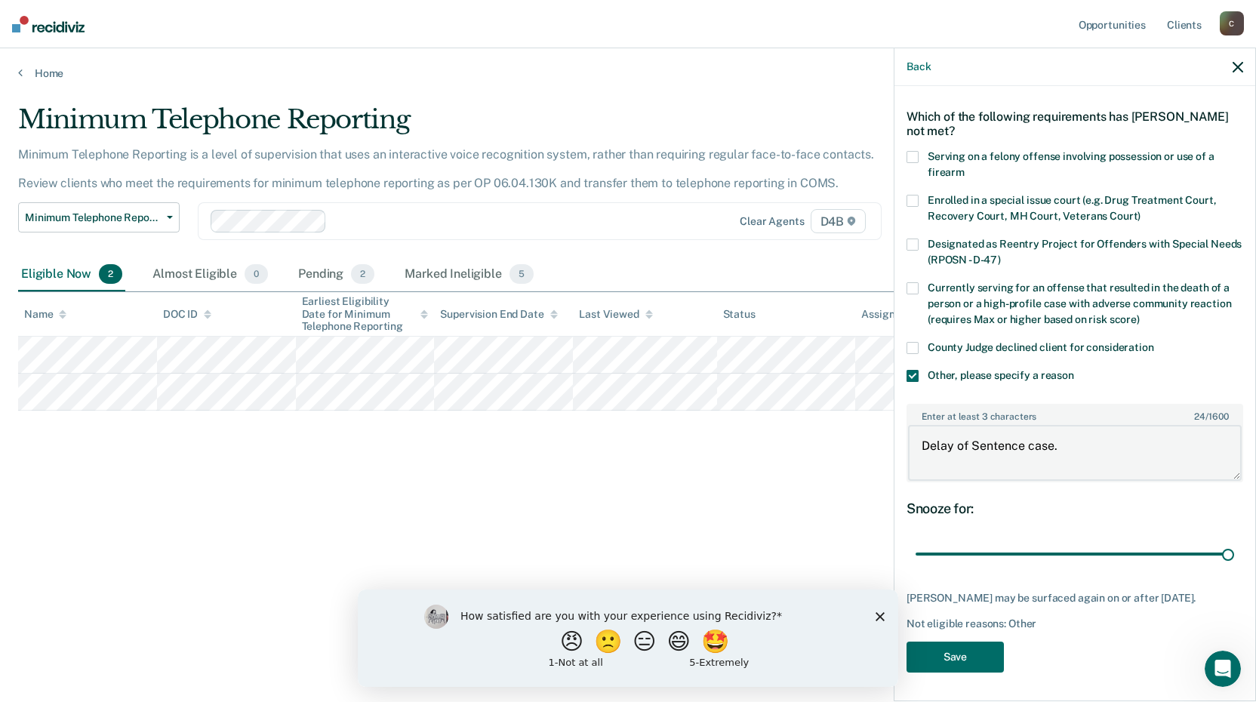
type textarea "Delay of Sentence case."
click at [952, 657] on button "Save" at bounding box center [954, 656] width 97 height 31
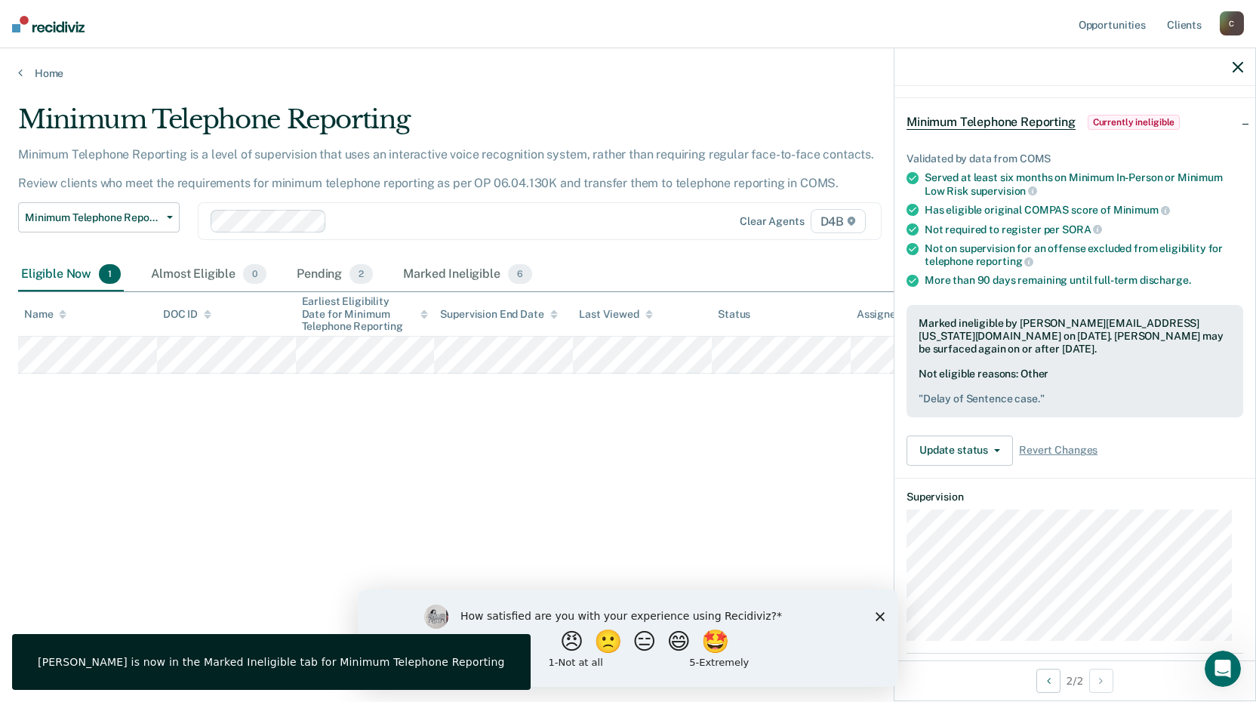
click at [301, 456] on div "Minimum Telephone Reporting Minimum Telephone Reporting is a level of supervisi…" at bounding box center [628, 346] width 1220 height 484
